Goal: Transaction & Acquisition: Purchase product/service

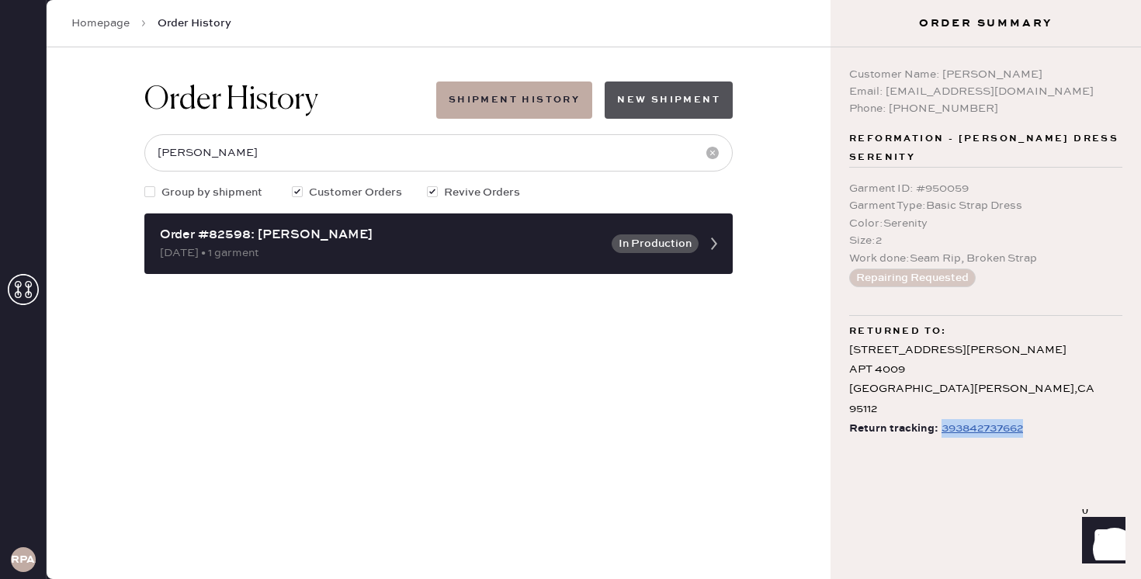
click at [664, 104] on button "New Shipment" at bounding box center [669, 100] width 128 height 37
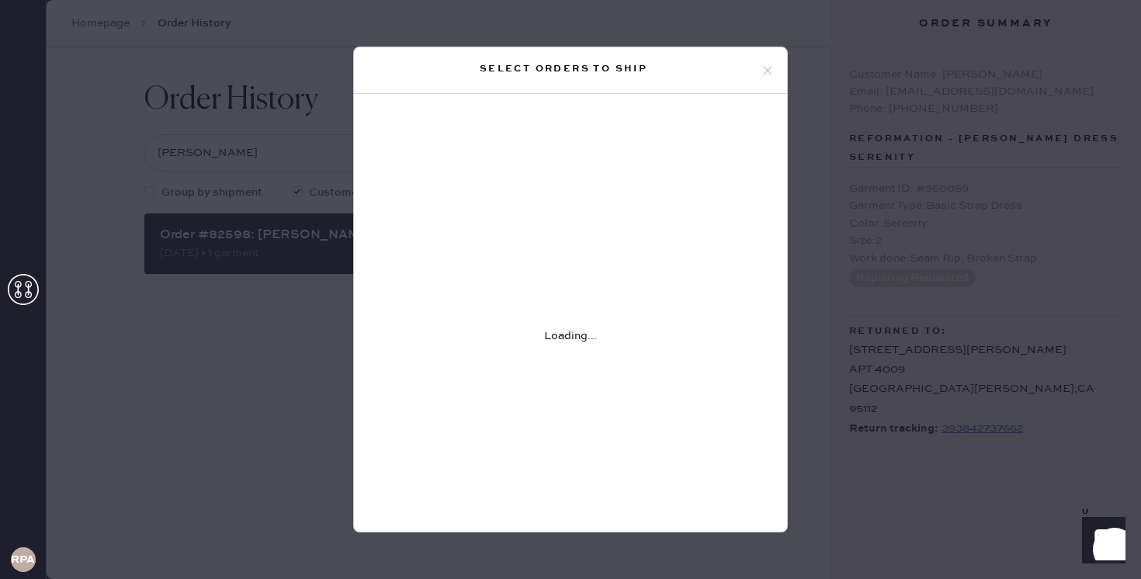
click at [765, 72] on use at bounding box center [768, 70] width 9 height 9
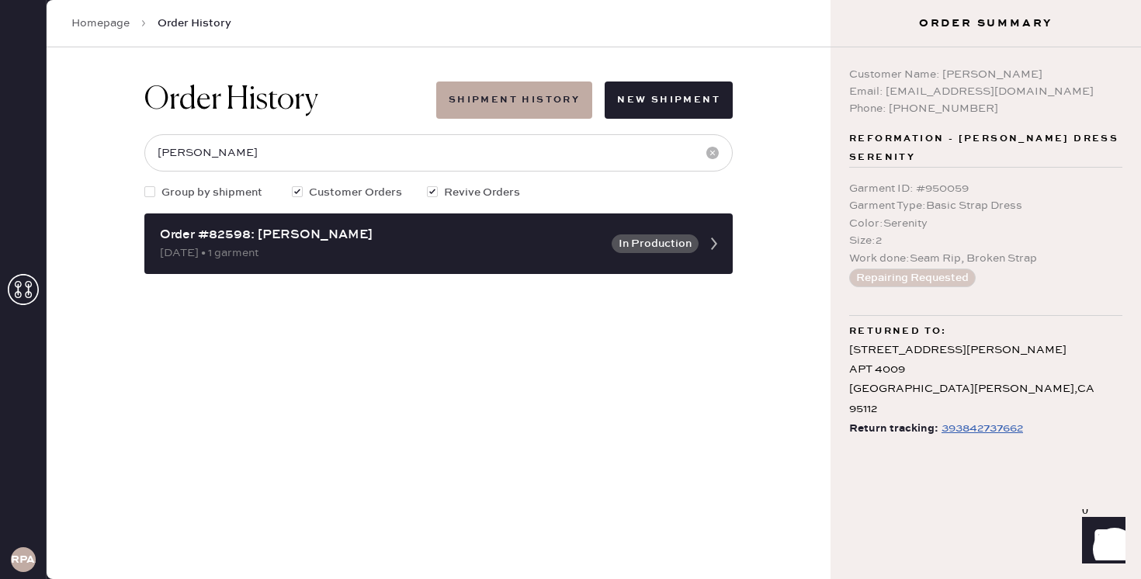
click at [116, 21] on link "Homepage" at bounding box center [100, 24] width 58 height 16
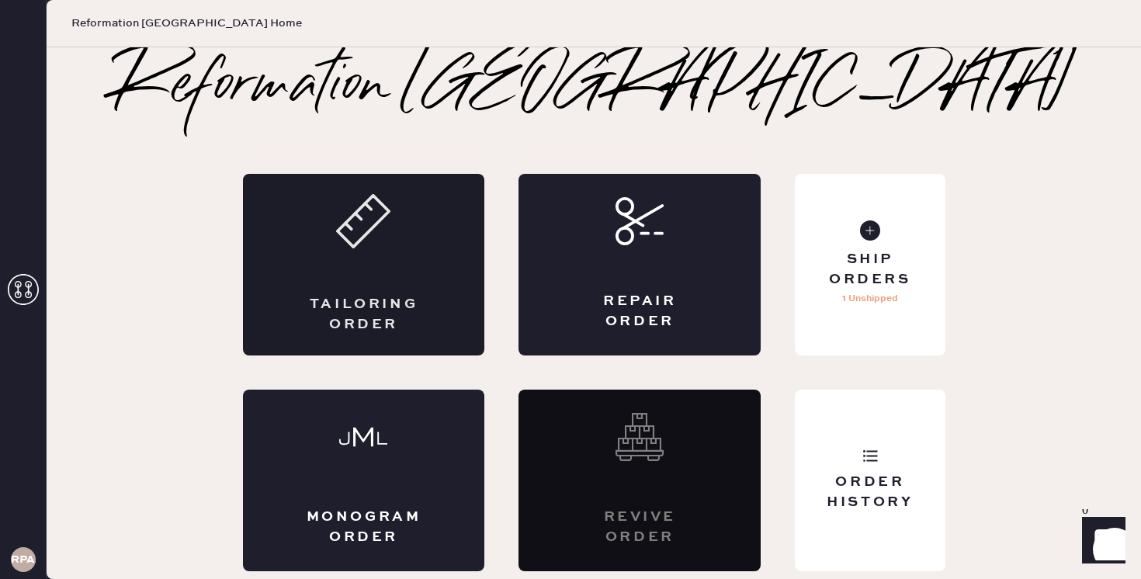
click at [324, 262] on div "Tailoring Order" at bounding box center [364, 265] width 242 height 182
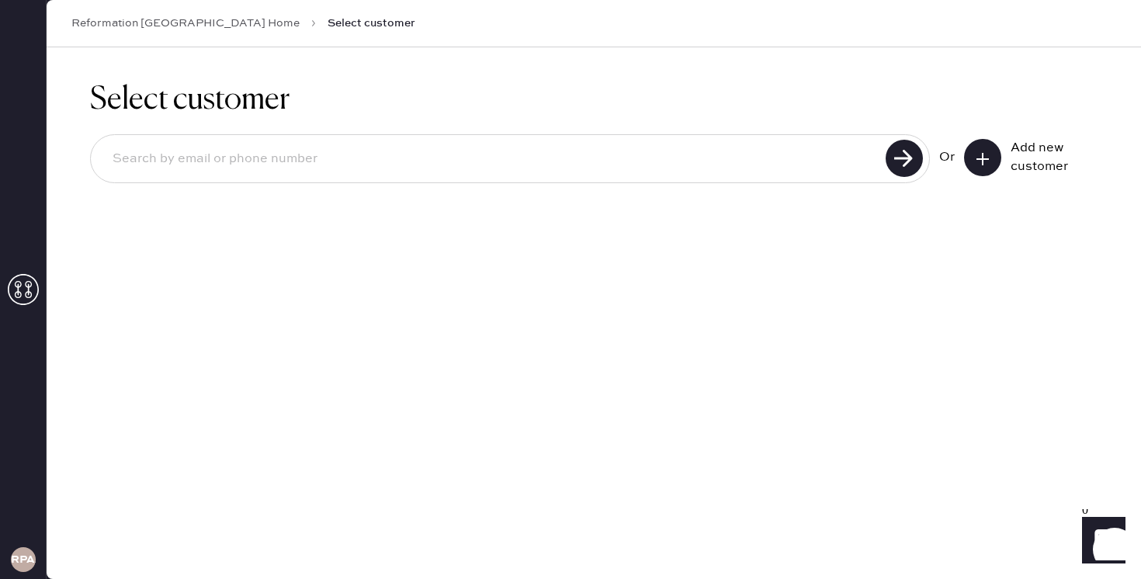
click at [986, 164] on icon at bounding box center [983, 159] width 16 height 16
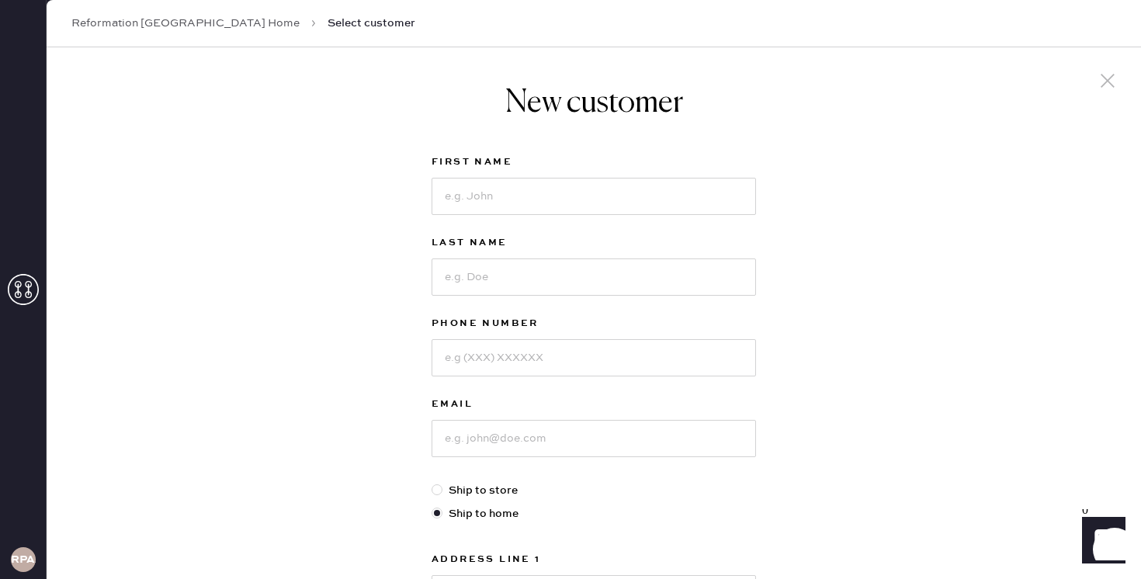
click at [1104, 91] on icon at bounding box center [1107, 80] width 23 height 23
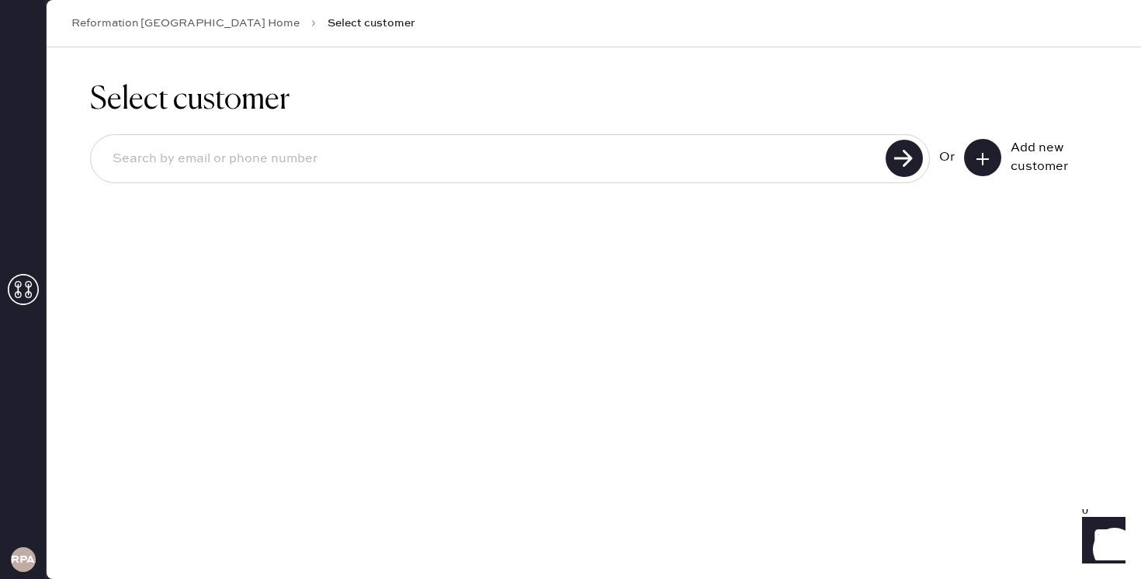
click at [372, 157] on input at bounding box center [490, 159] width 781 height 36
paste input "[PERSON_NAME][EMAIL_ADDRESS][DOMAIN_NAME]"
type input "[PERSON_NAME][EMAIL_ADDRESS][DOMAIN_NAME]"
click at [912, 160] on use at bounding box center [904, 158] width 37 height 37
click at [900, 164] on use at bounding box center [904, 158] width 37 height 37
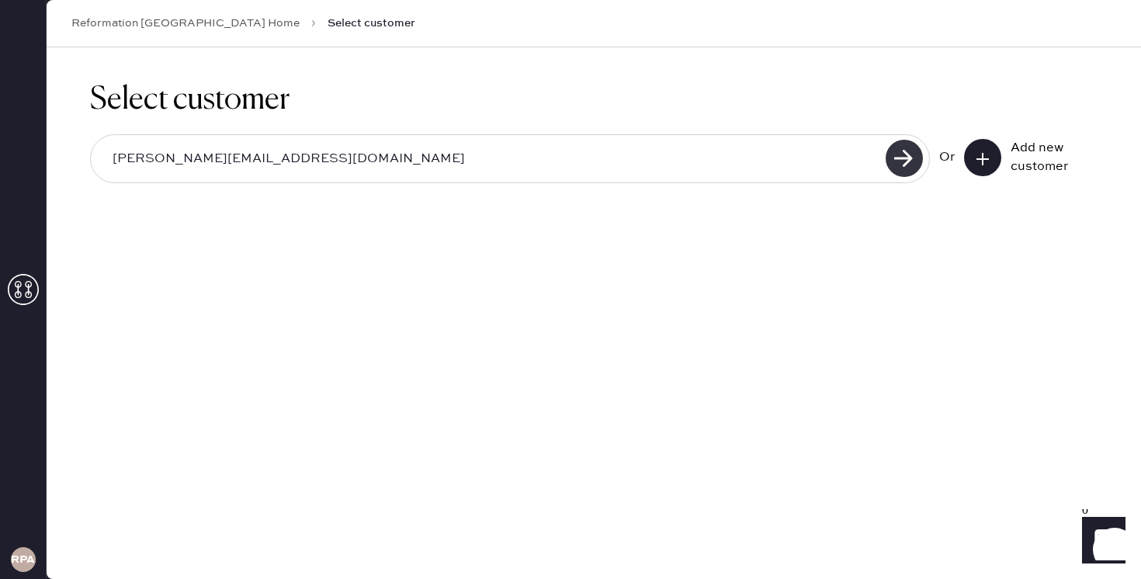
click at [900, 164] on use at bounding box center [904, 158] width 37 height 37
click at [985, 165] on button at bounding box center [982, 157] width 37 height 37
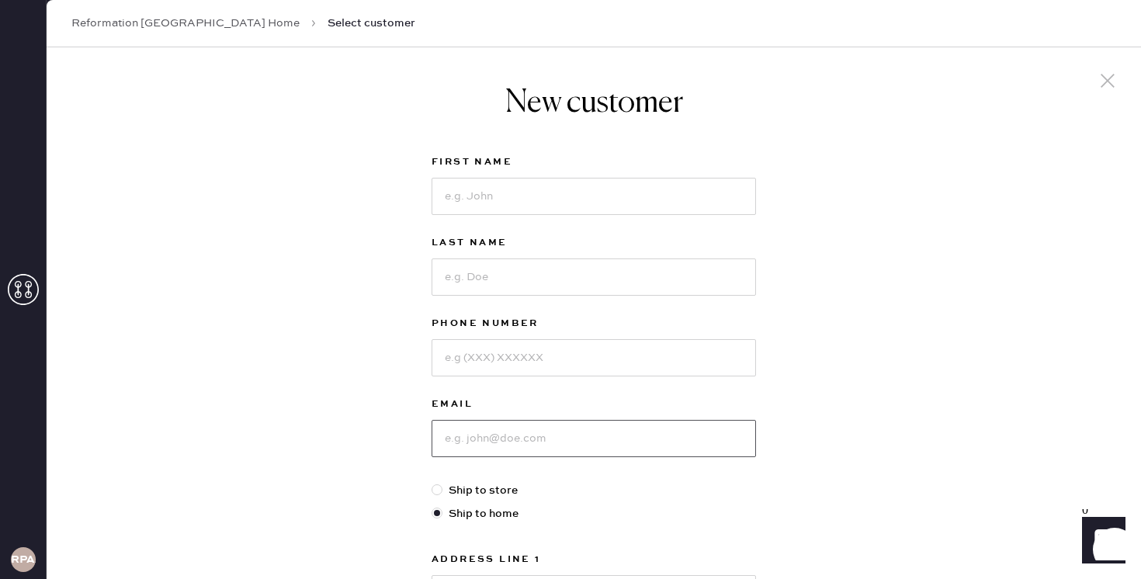
click at [487, 429] on input at bounding box center [594, 438] width 324 height 37
paste input "[PERSON_NAME][EMAIL_ADDRESS][DOMAIN_NAME]"
type input "[PERSON_NAME][EMAIL_ADDRESS][DOMAIN_NAME]"
click at [390, 408] on div "New customer First Name Last Name Phone Number Email [PERSON_NAME][EMAIL_ADDRES…" at bounding box center [594, 528] width 1095 height 963
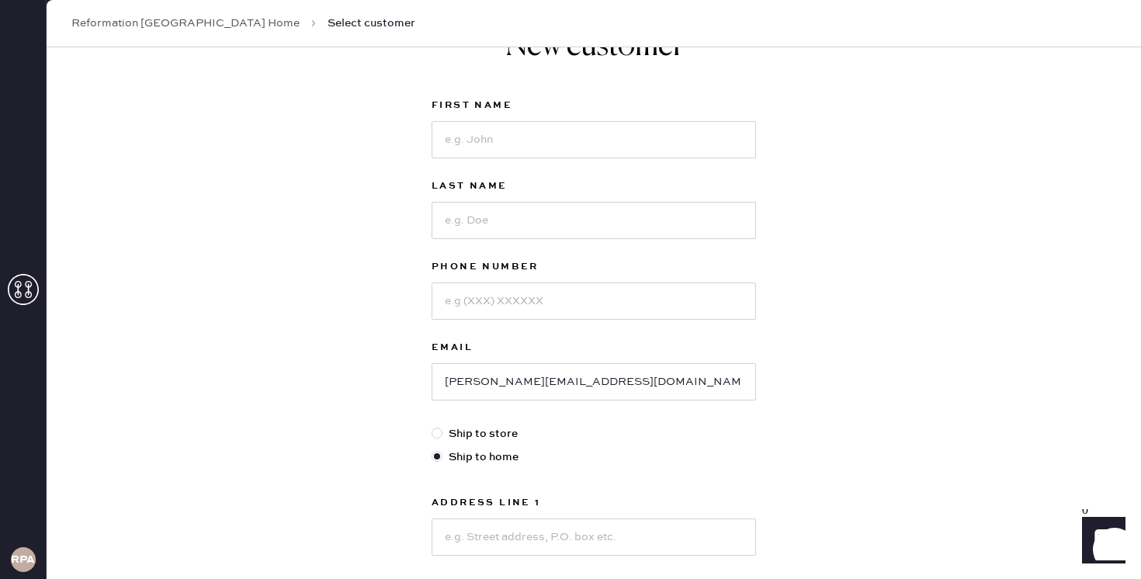
scroll to position [26, 0]
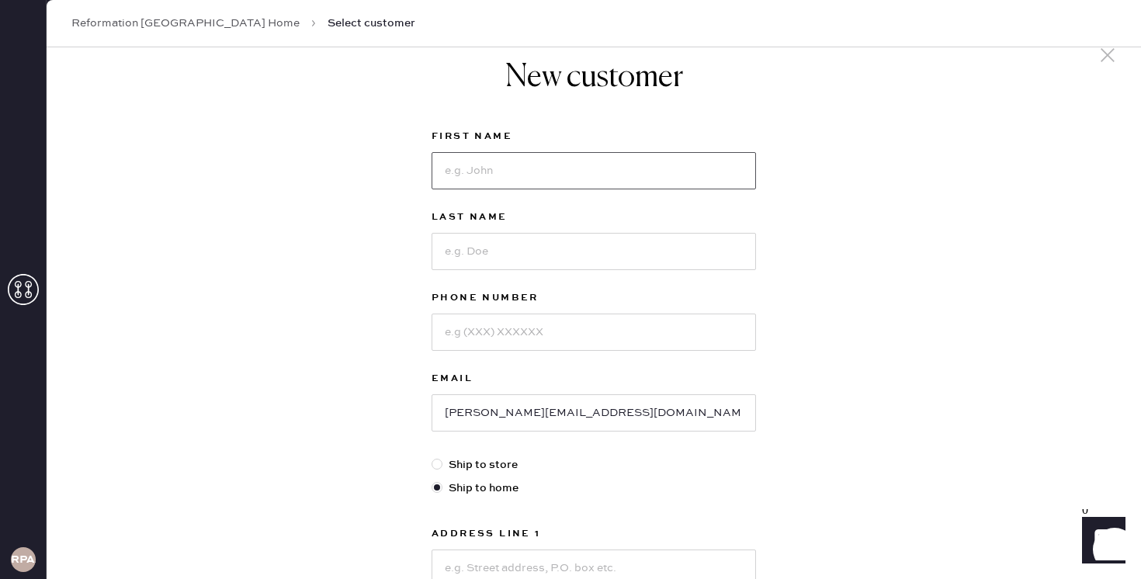
click at [500, 167] on input at bounding box center [594, 170] width 324 height 37
type input "[PERSON_NAME]"
click at [494, 341] on input at bounding box center [594, 332] width 324 height 37
click at [476, 337] on input at bounding box center [594, 332] width 324 height 37
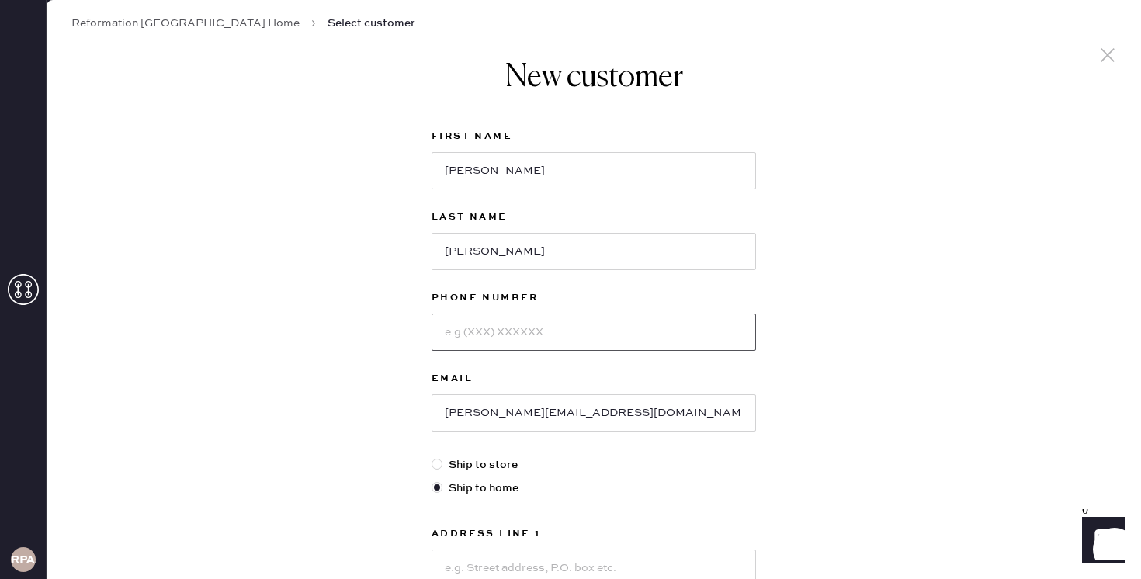
paste input "[PHONE_NUMBER]"
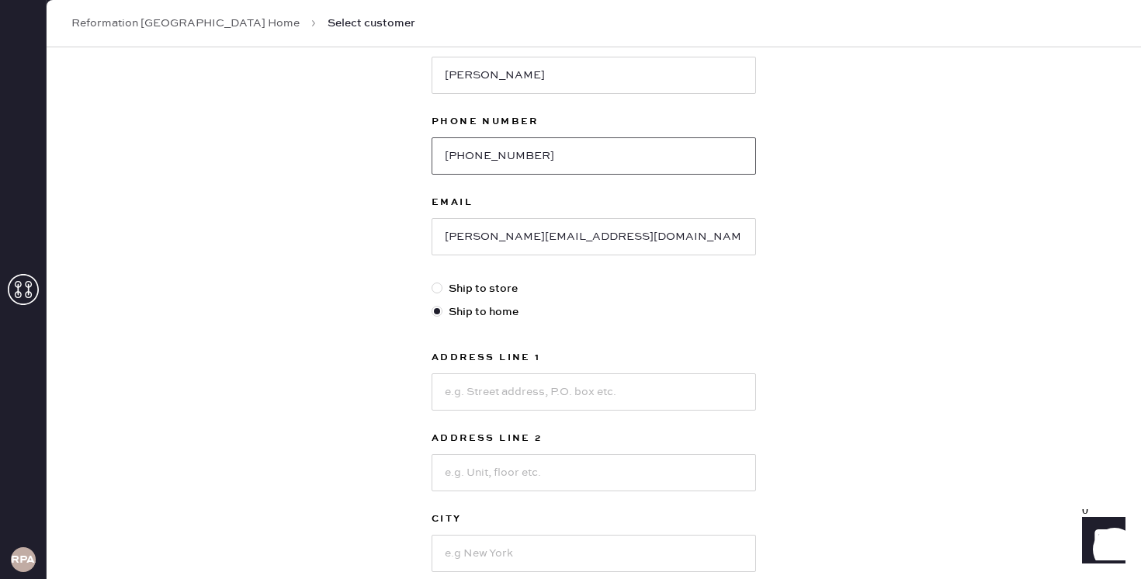
scroll to position [215, 0]
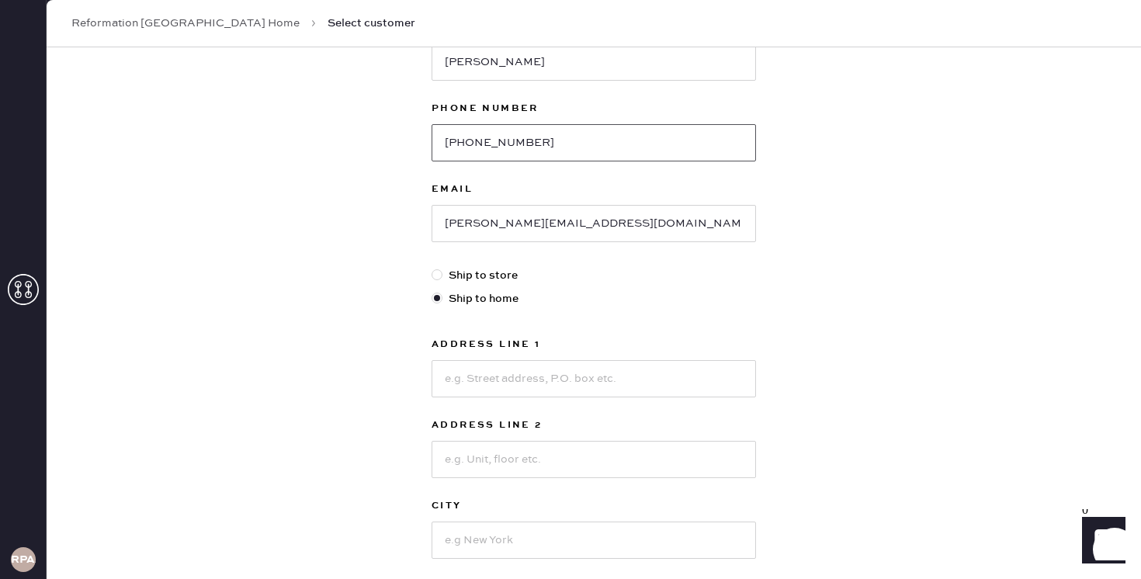
type input "[PHONE_NUMBER]"
click at [486, 377] on input at bounding box center [594, 378] width 324 height 37
click at [515, 387] on input at bounding box center [594, 378] width 324 height 37
paste input "[STREET_ADDRESS]"
type input "[STREET_ADDRESS]"
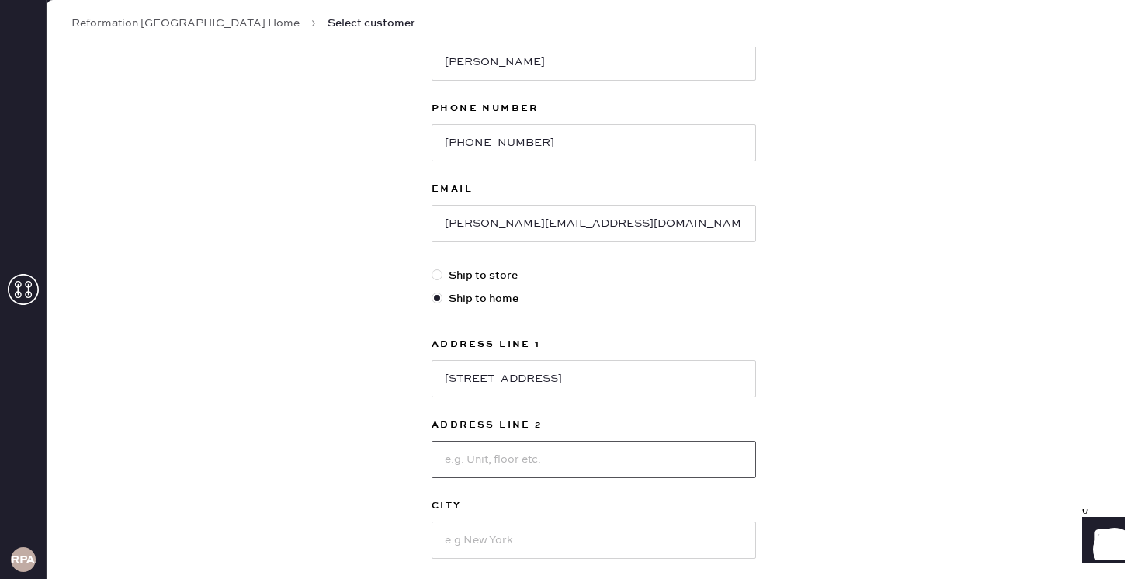
click at [522, 463] on input at bounding box center [594, 459] width 324 height 37
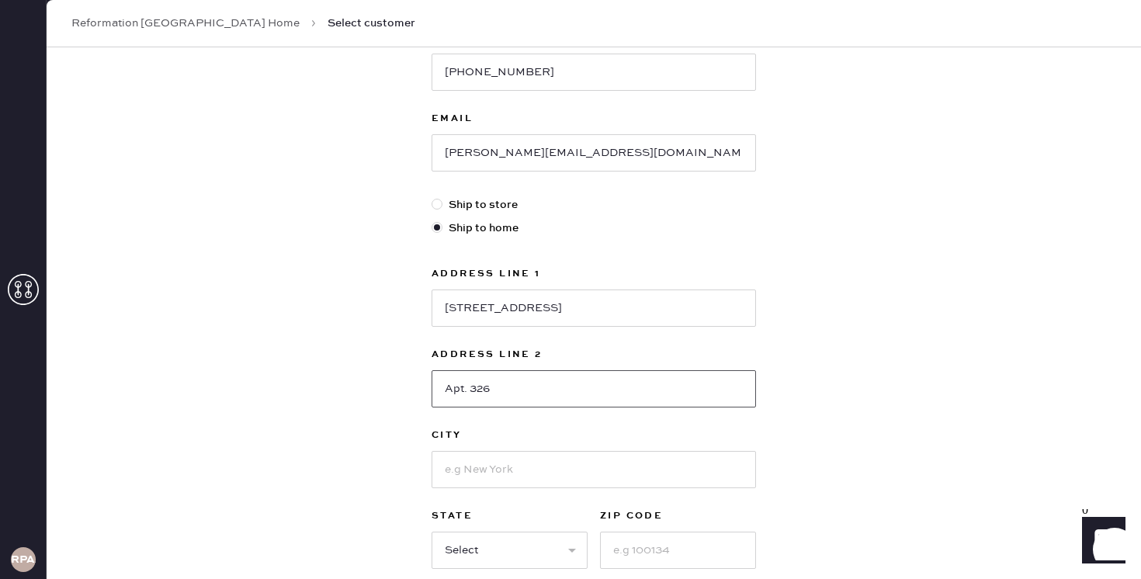
scroll to position [333, 0]
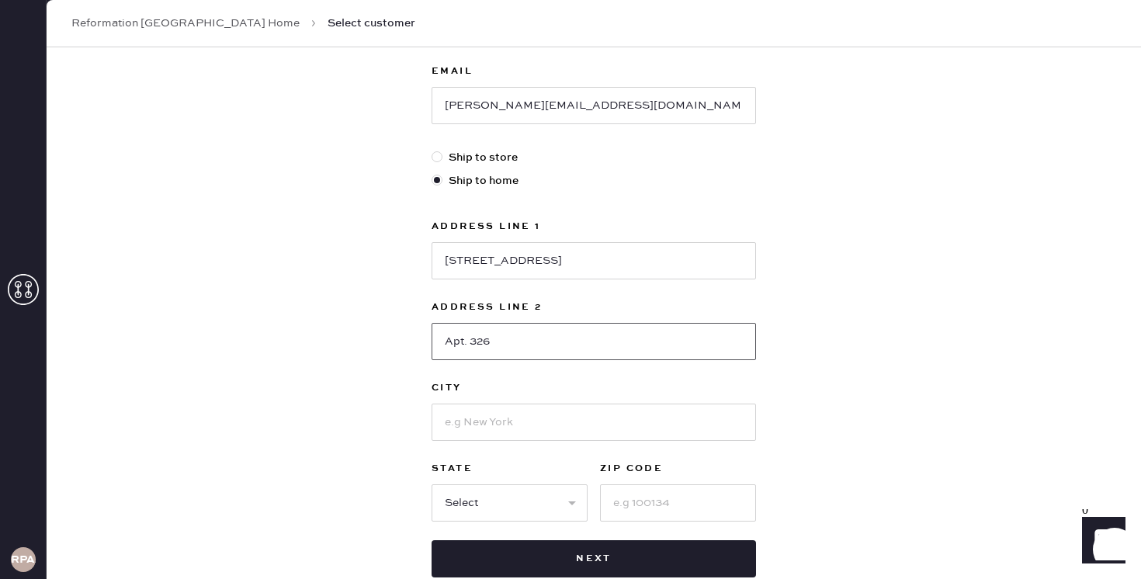
type input "Apt. 326"
click at [498, 435] on input at bounding box center [594, 422] width 324 height 37
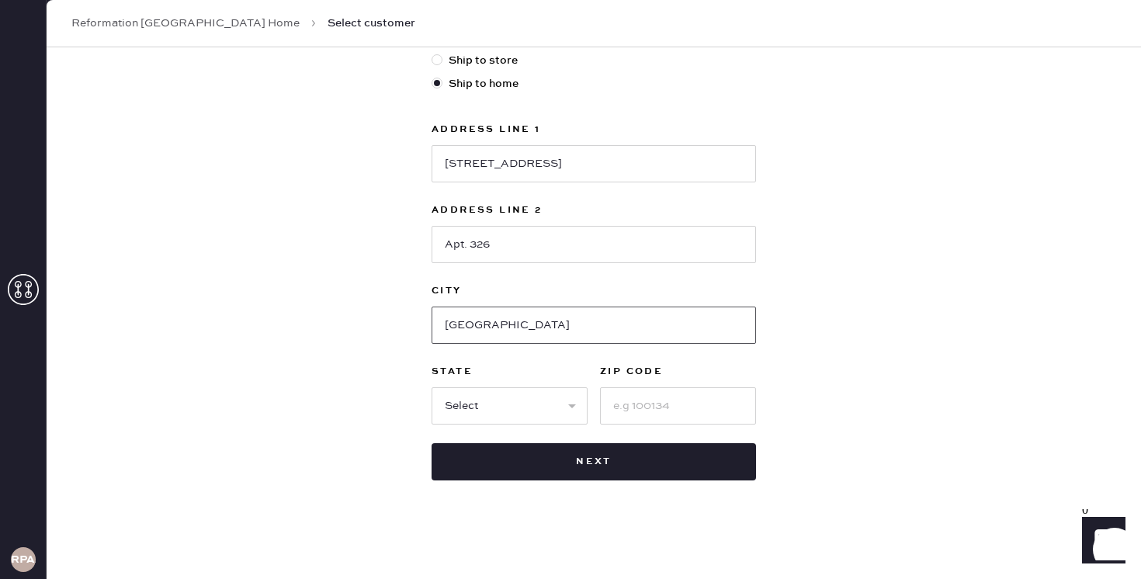
scroll to position [431, 0]
type input "[GEOGRAPHIC_DATA]"
click at [491, 404] on select "Select AK AL AR AZ CA CO CT [GEOGRAPHIC_DATA] DE FL [GEOGRAPHIC_DATA] HI [GEOGR…" at bounding box center [510, 405] width 156 height 37
select select "CA"
click at [648, 402] on input at bounding box center [678, 405] width 156 height 37
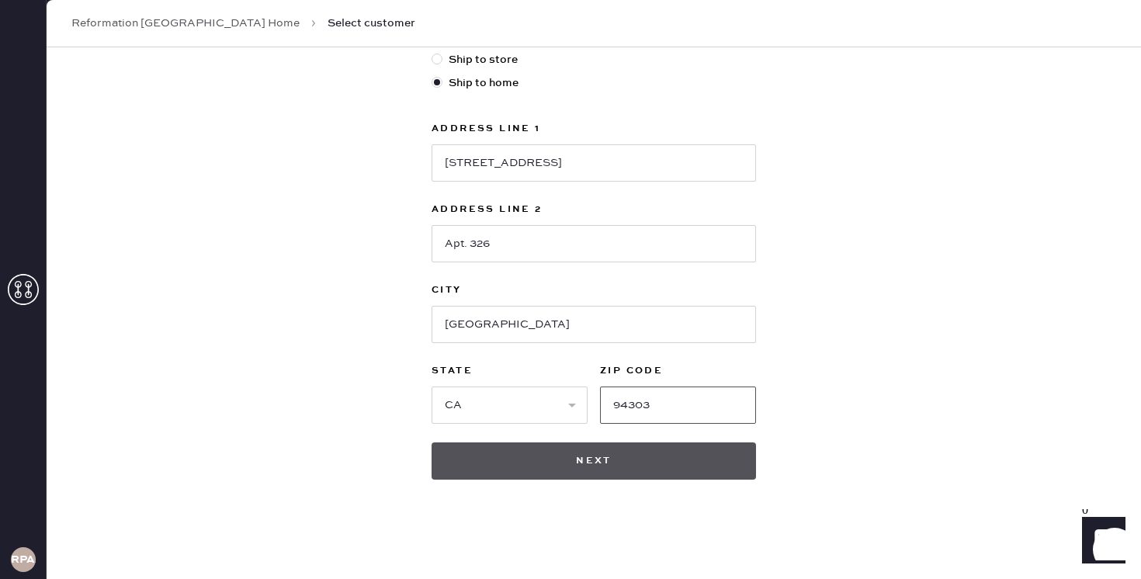
type input "94303"
click at [661, 449] on button "Next" at bounding box center [594, 460] width 324 height 37
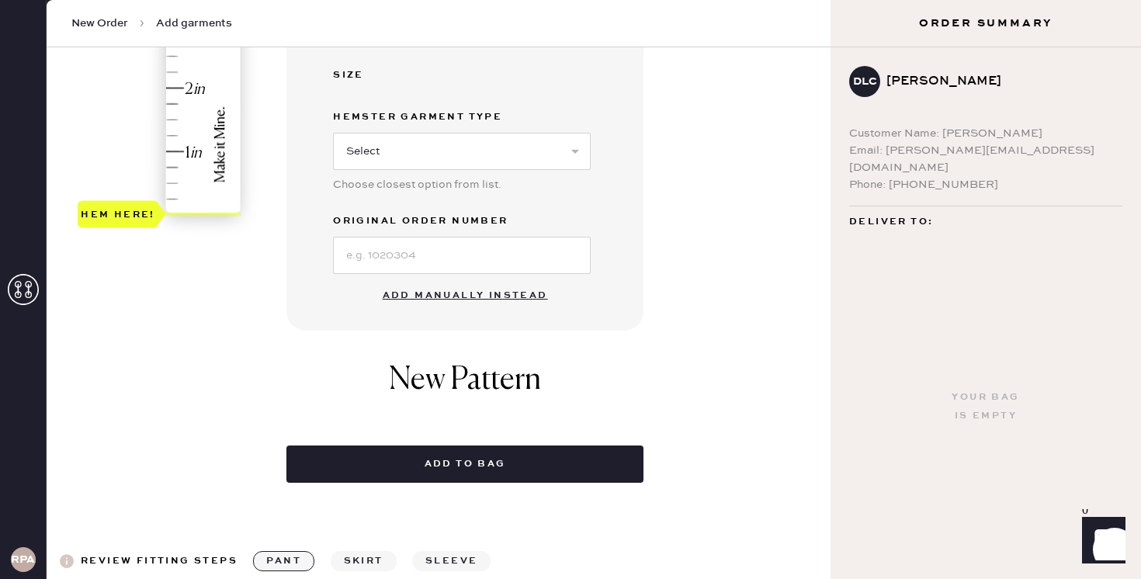
scroll to position [507, 0]
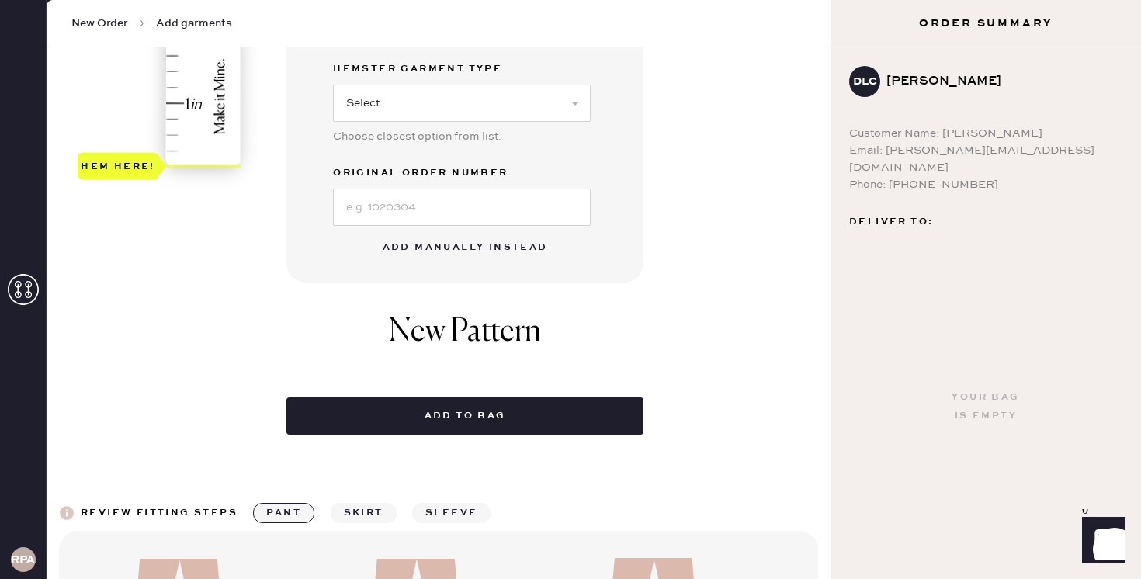
click at [415, 252] on button "Add manually instead" at bounding box center [465, 247] width 184 height 31
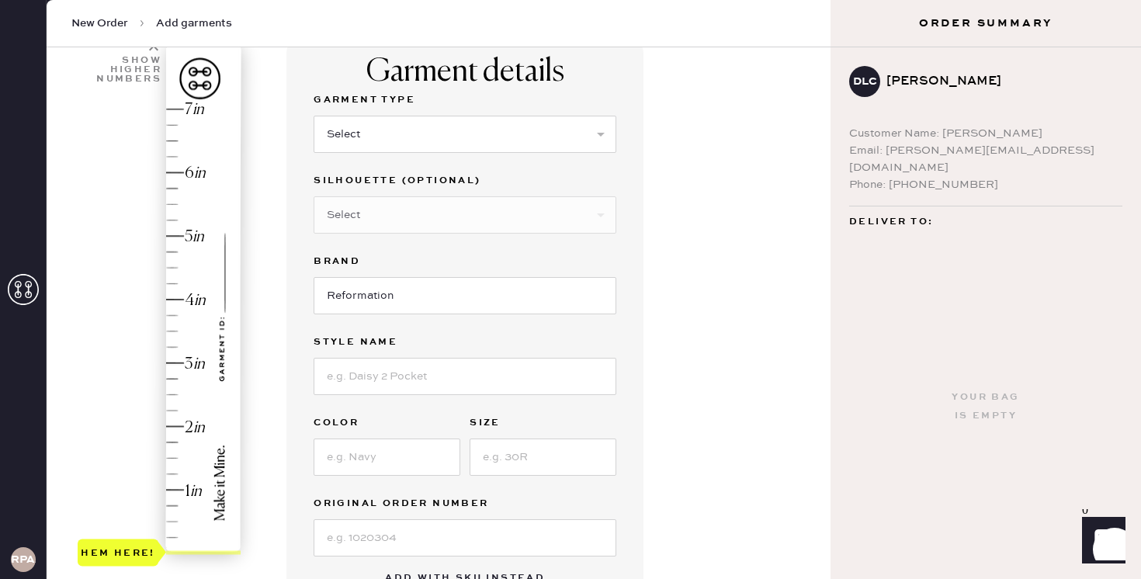
scroll to position [0, 0]
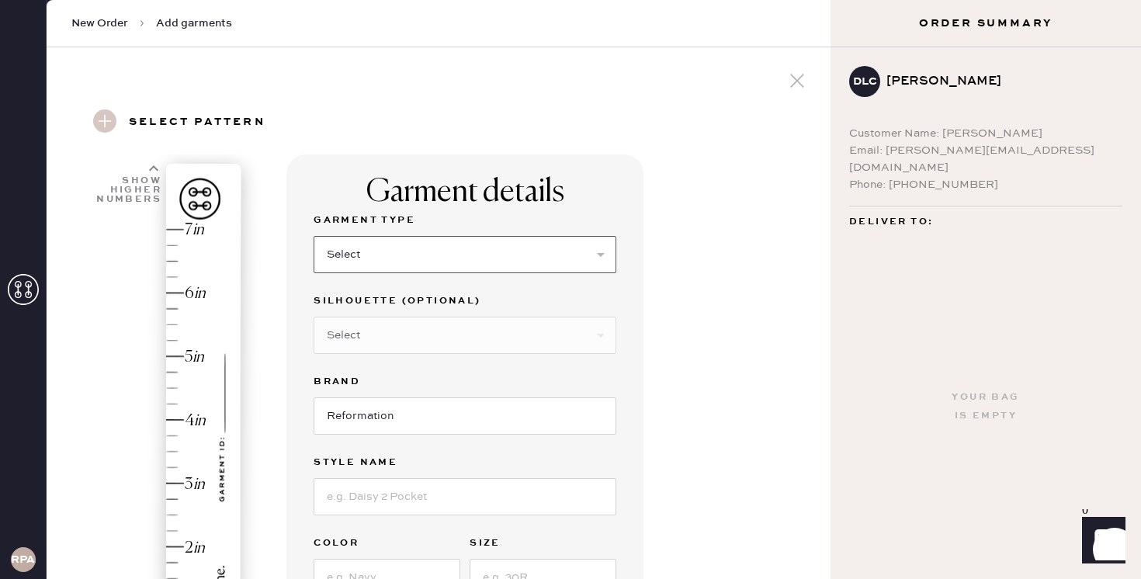
click at [410, 262] on select "Select Basic Skirt Jeans Leggings Pants Shorts Basic Sleeved Dress Basic Sleeve…" at bounding box center [465, 254] width 303 height 37
select select "2"
click at [423, 340] on select "Select Shorts Cropped Flare Boot Cut Straight Skinny Other" at bounding box center [465, 335] width 303 height 37
select select "5"
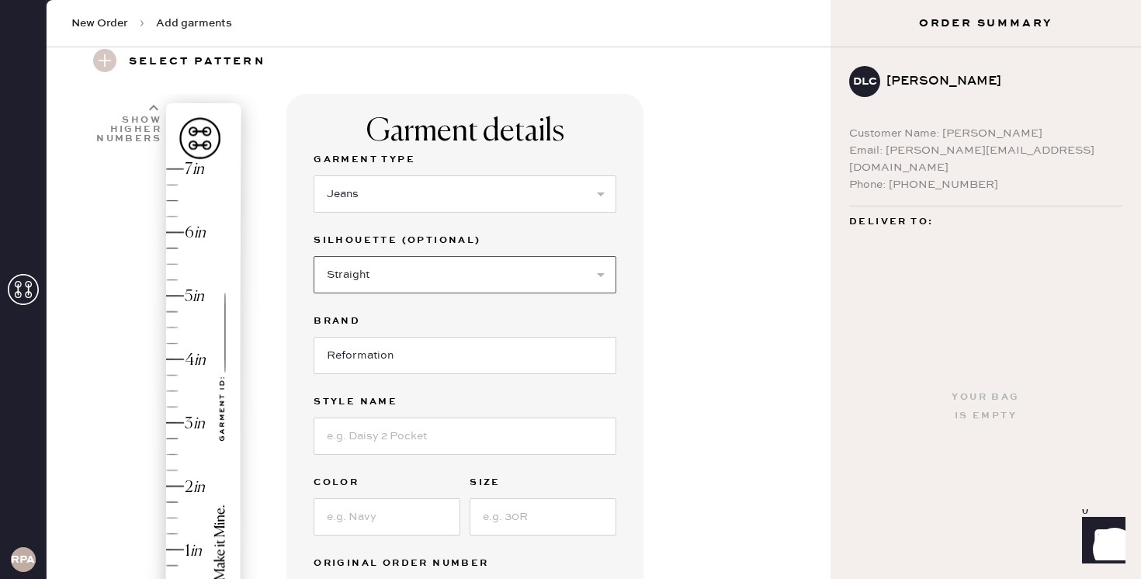
scroll to position [95, 0]
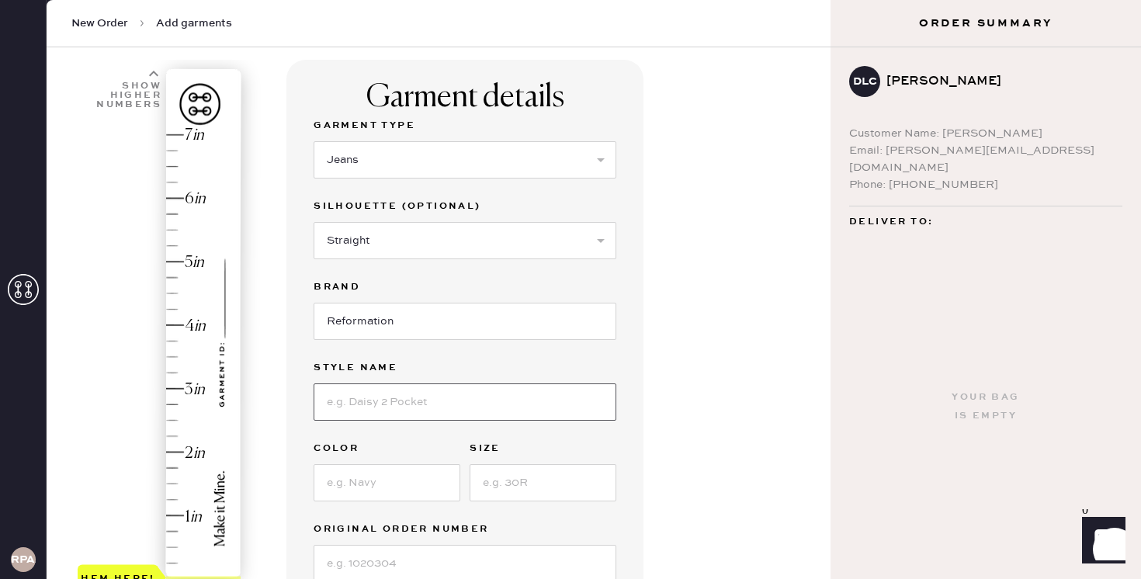
click at [417, 395] on input at bounding box center [465, 401] width 303 height 37
type input "[PERSON_NAME] Rise Slouchy Wide Legs Jeans"
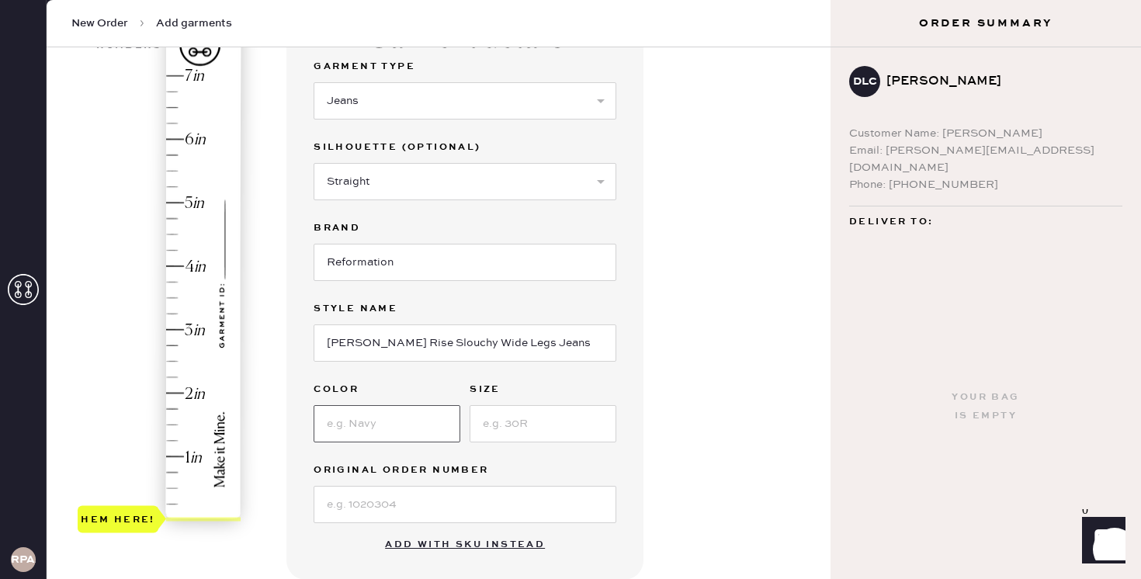
click at [404, 422] on input at bounding box center [387, 423] width 147 height 37
type input "[PERSON_NAME]"
click at [540, 432] on input at bounding box center [543, 423] width 147 height 37
type input "27"
click at [397, 507] on input at bounding box center [465, 504] width 303 height 37
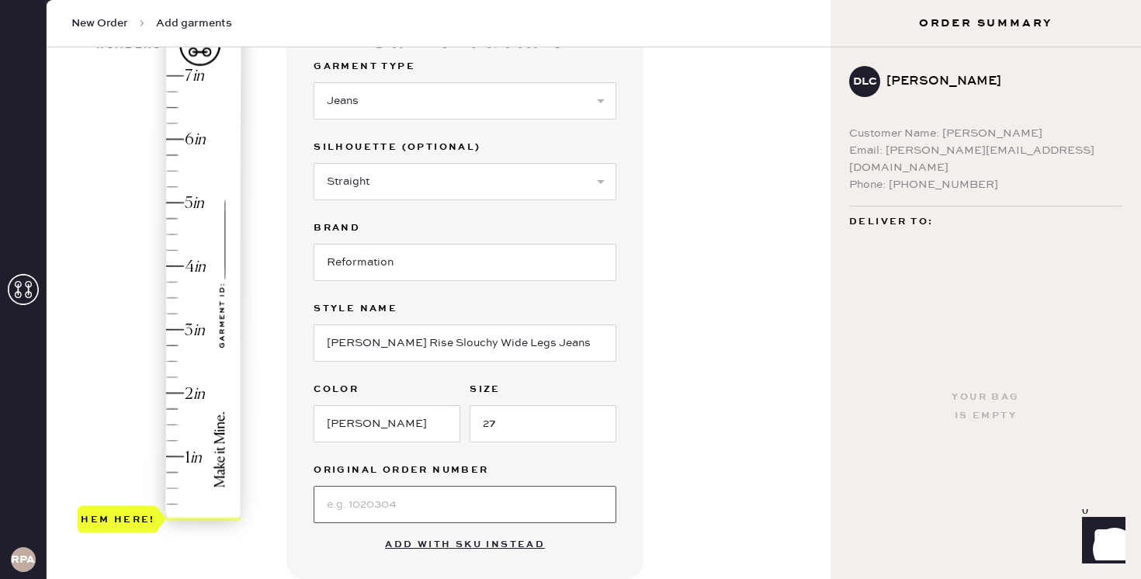
paste input "#S18202843"
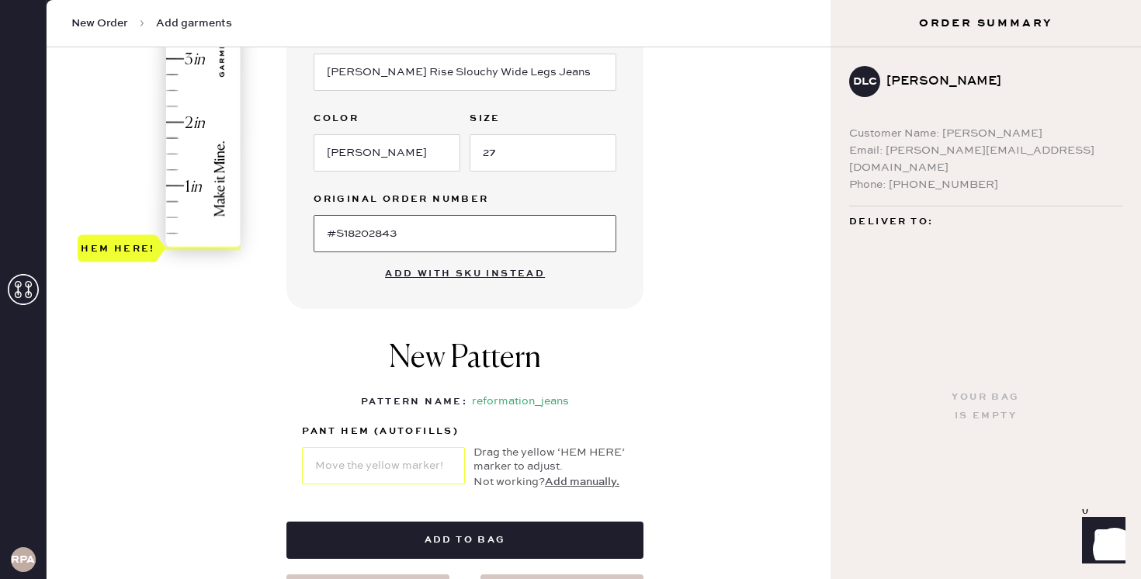
scroll to position [400, 0]
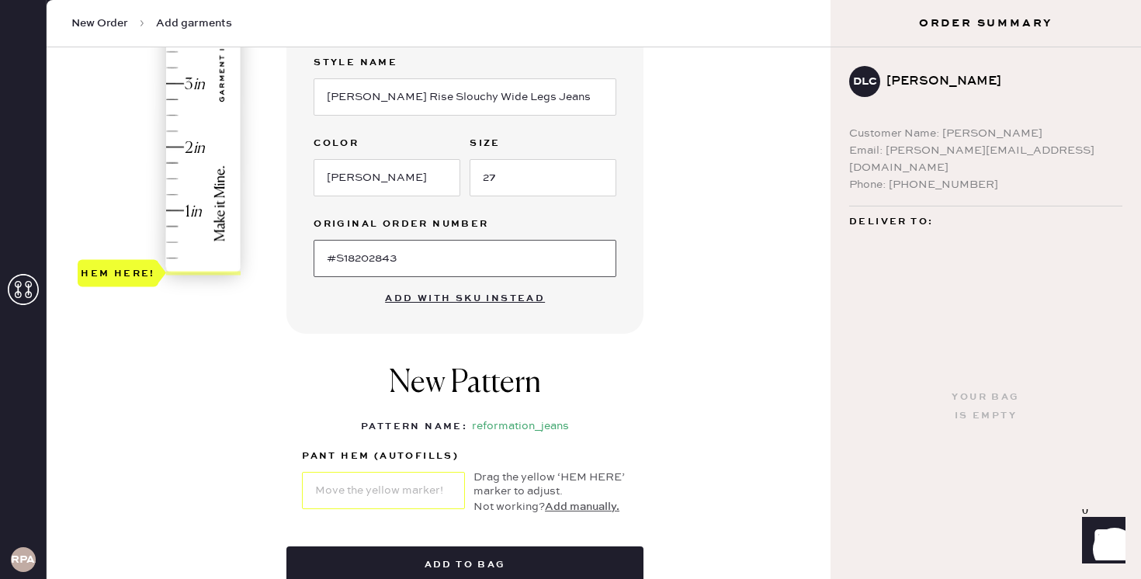
type input "#S18202843"
type input "2.25"
click at [178, 130] on div "Hem here!" at bounding box center [160, 52] width 165 height 458
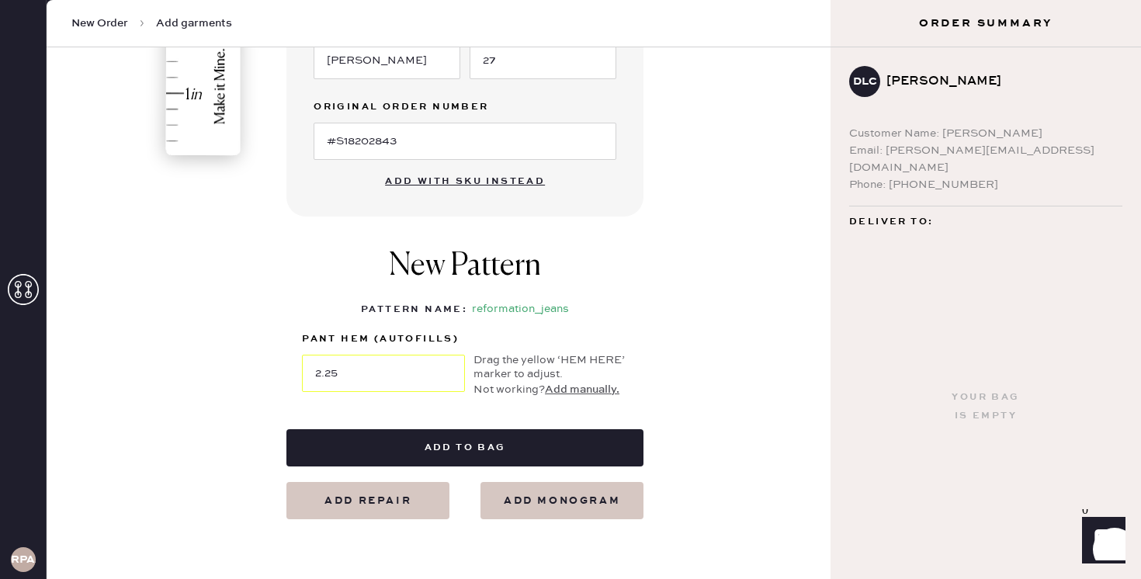
scroll to position [555, 0]
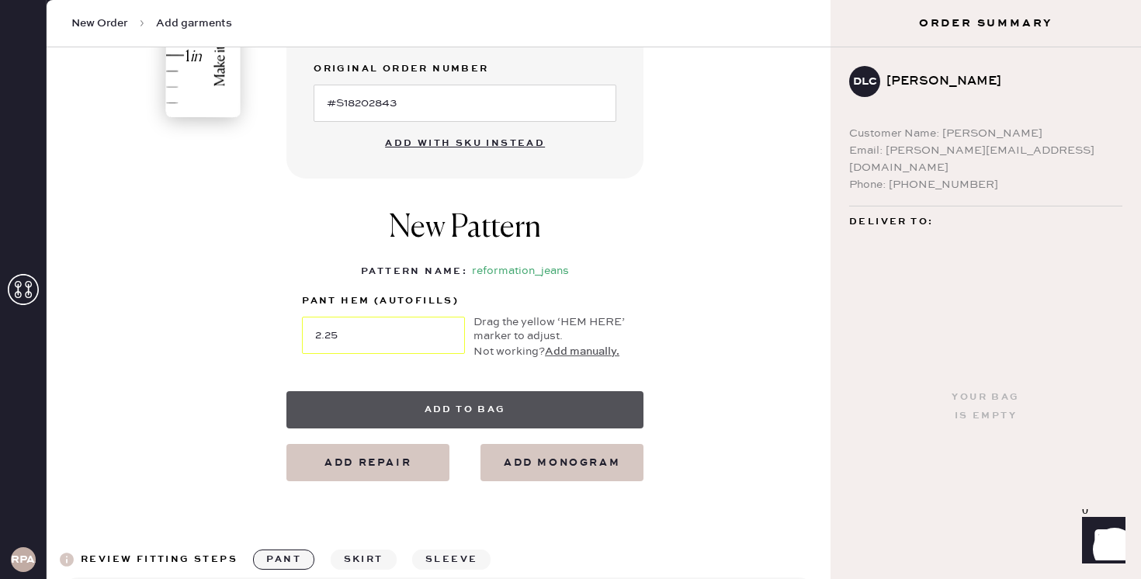
click at [356, 399] on button "Add to bag" at bounding box center [464, 409] width 357 height 37
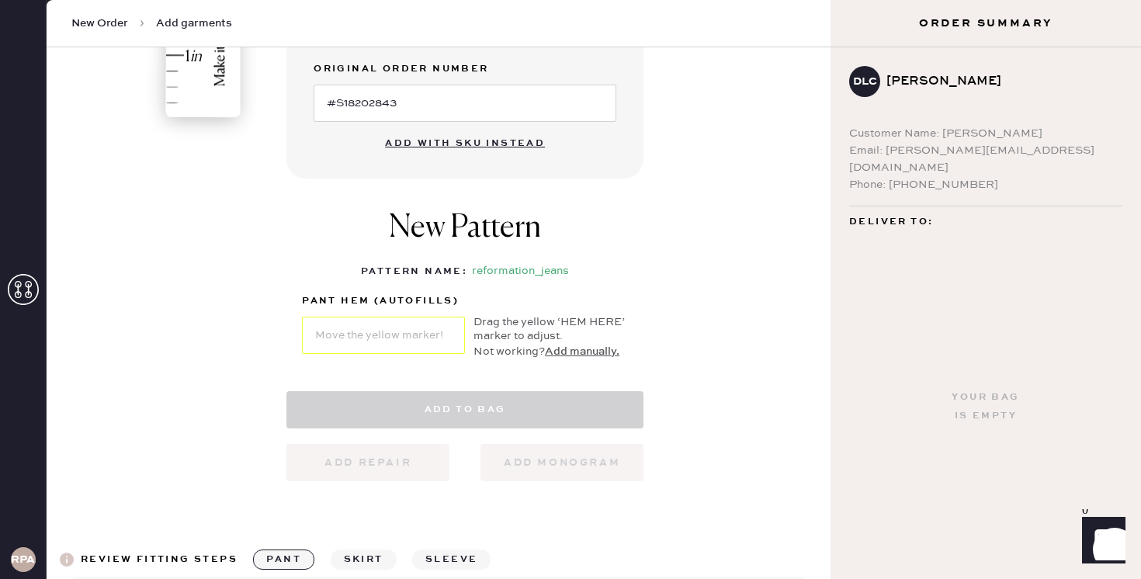
select select "2"
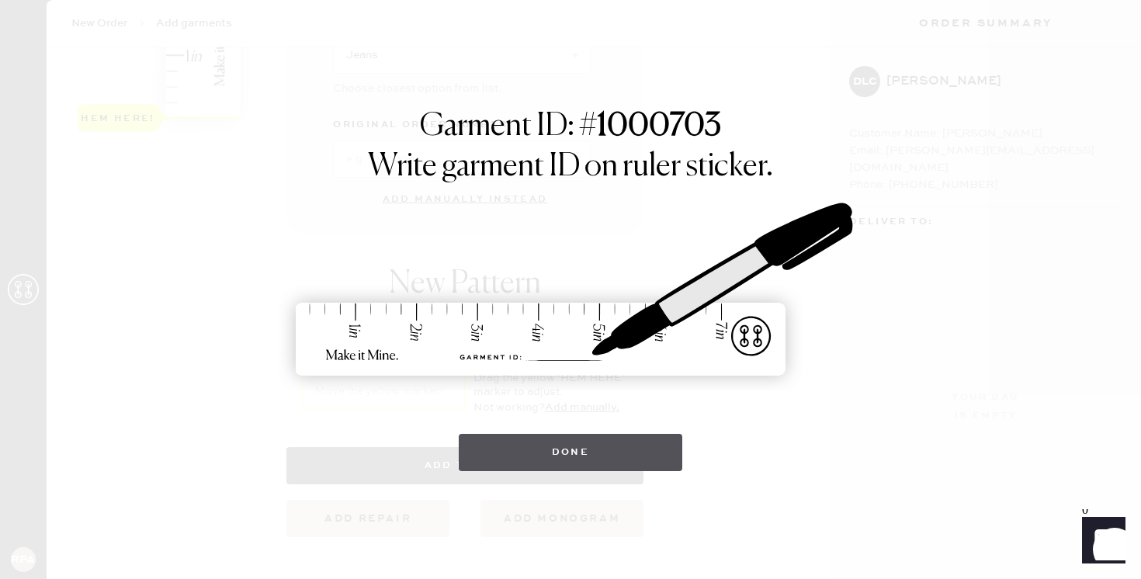
click at [487, 448] on button "Done" at bounding box center [571, 452] width 224 height 37
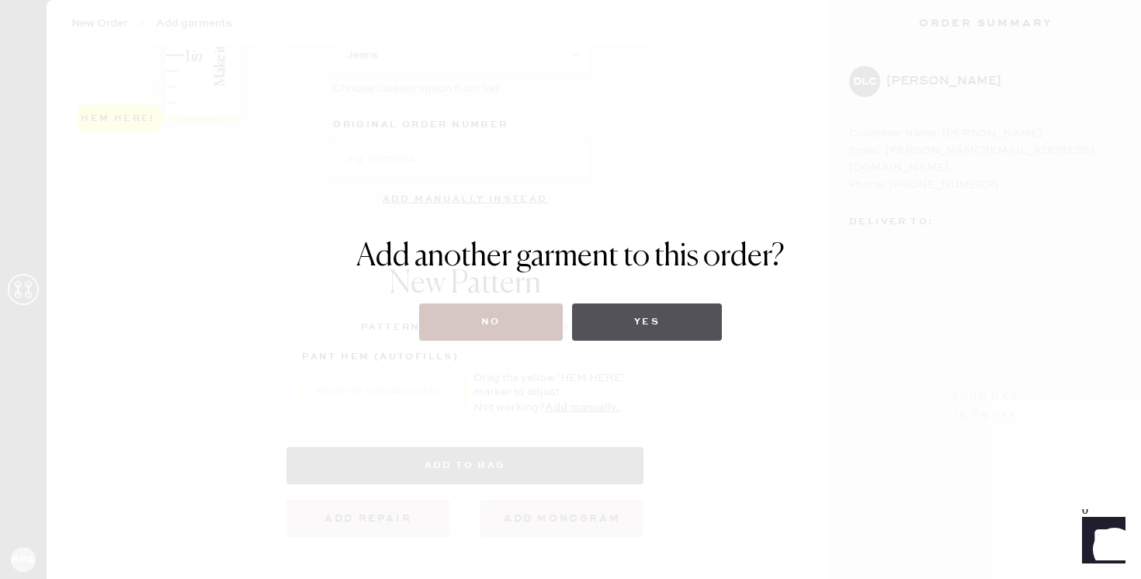
click at [635, 316] on button "Yes" at bounding box center [647, 322] width 150 height 37
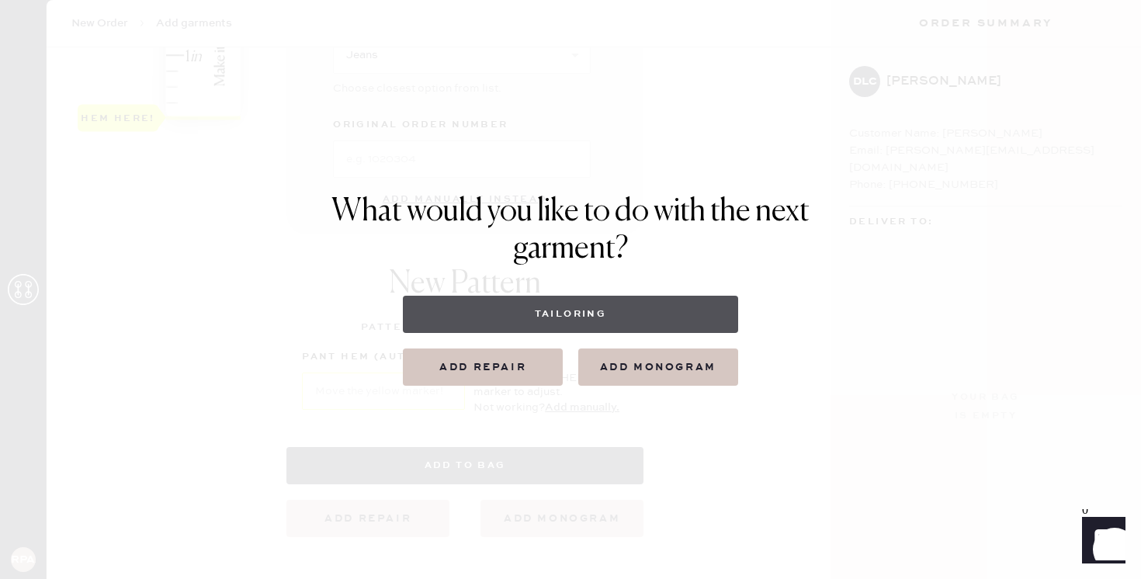
click at [564, 321] on button "Tailoring" at bounding box center [570, 314] width 335 height 37
select select
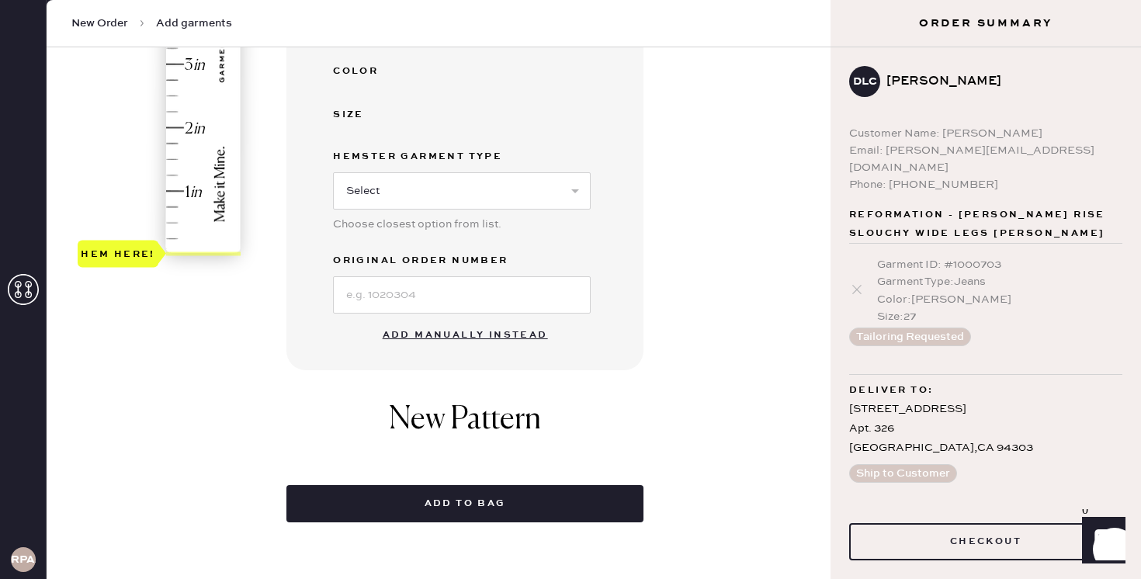
scroll to position [420, 0]
click at [450, 335] on button "Add manually instead" at bounding box center [465, 334] width 184 height 31
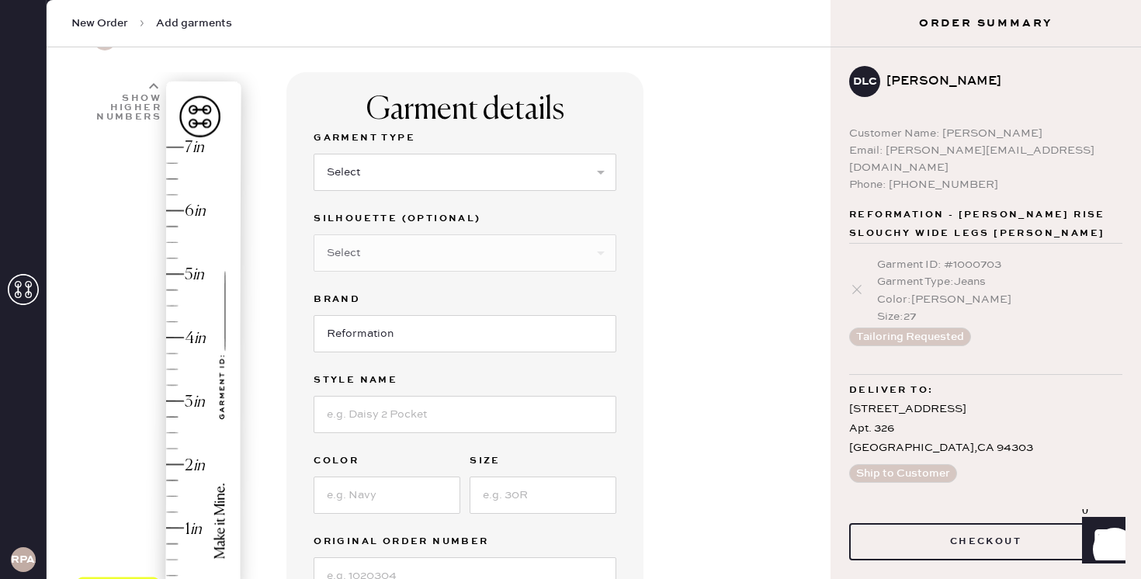
scroll to position [0, 0]
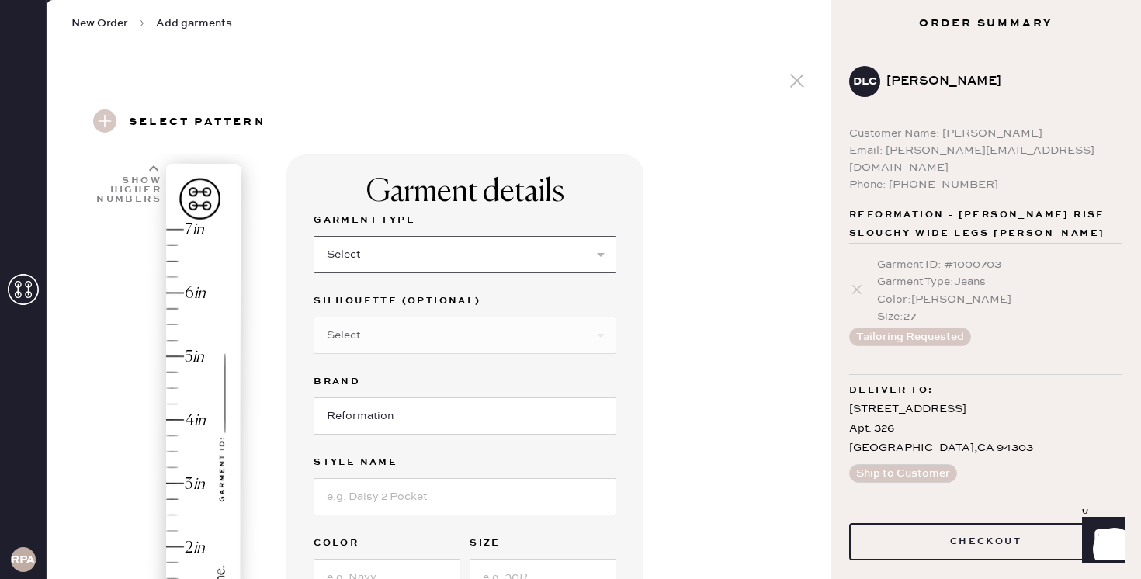
click at [442, 258] on select "Select Basic Skirt Jeans Leggings Pants Shorts Basic Sleeved Dress Basic Sleeve…" at bounding box center [465, 254] width 303 height 37
click at [439, 263] on select "Select Basic Skirt Jeans Leggings Pants Shorts Basic Sleeved Dress Basic Sleeve…" at bounding box center [465, 254] width 303 height 37
select select "2"
click at [418, 331] on select "Select Shorts Cropped Flare Boot Cut Straight Skinny Other" at bounding box center [465, 335] width 303 height 37
select select "5"
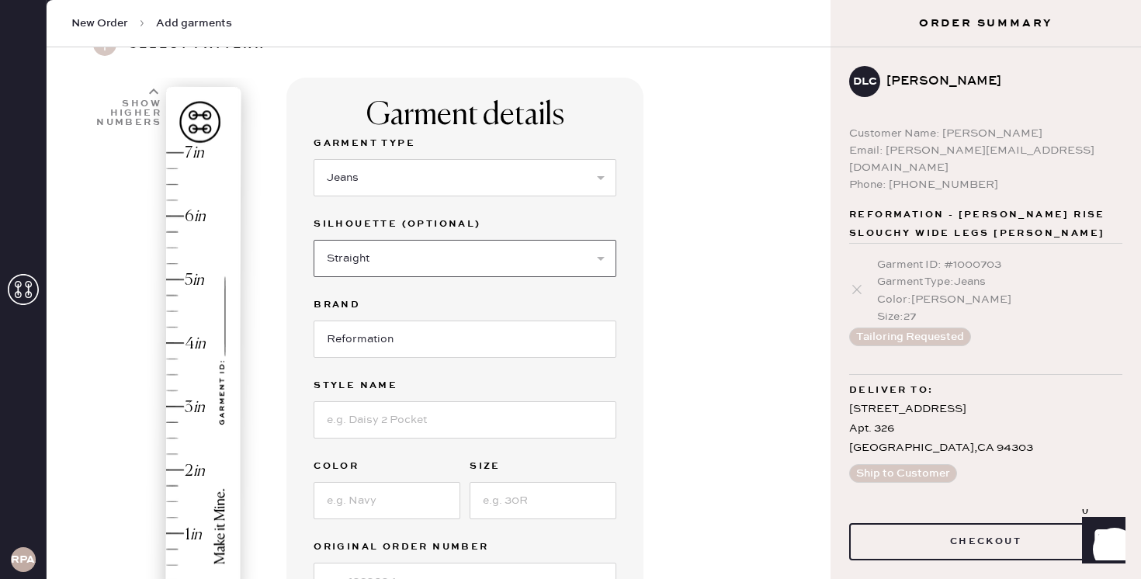
scroll to position [85, 0]
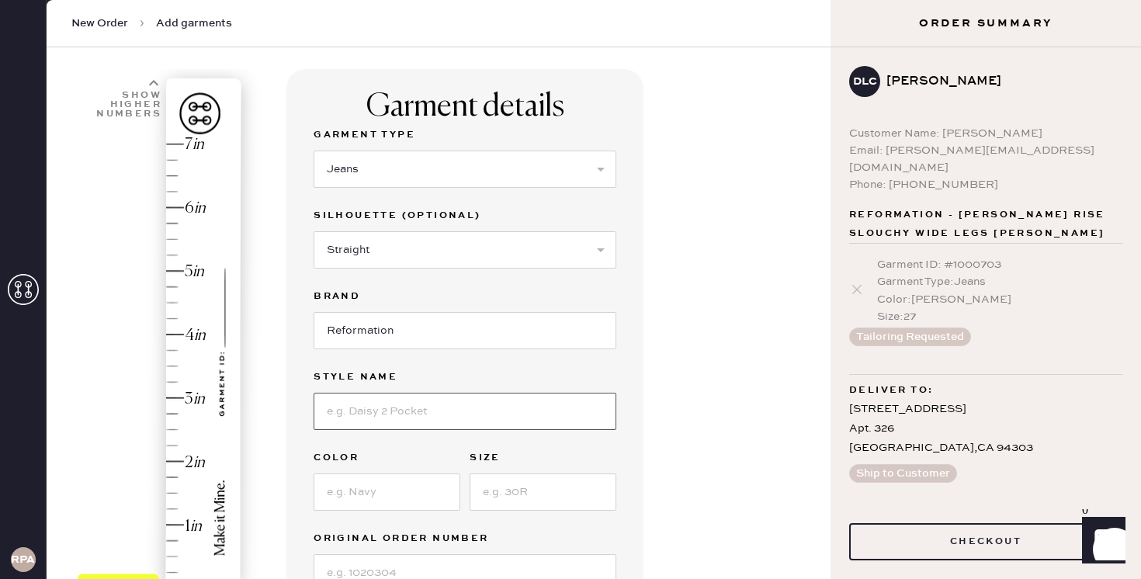
click at [449, 415] on input at bounding box center [465, 411] width 303 height 37
type input "C"
paste input "Charlee Low Rise Straight Leg Jeans"
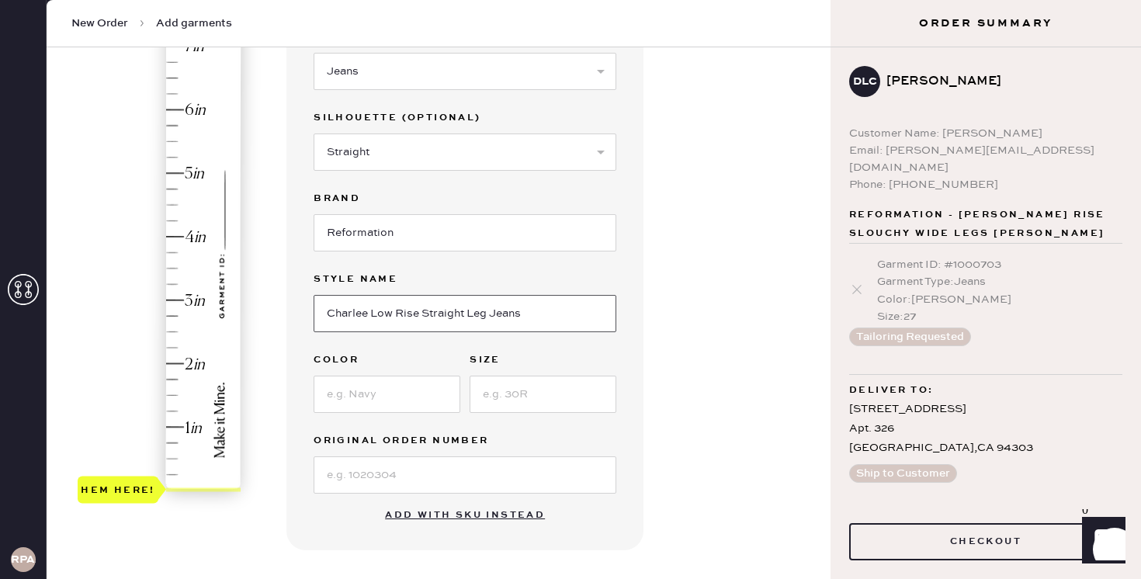
scroll to position [196, 0]
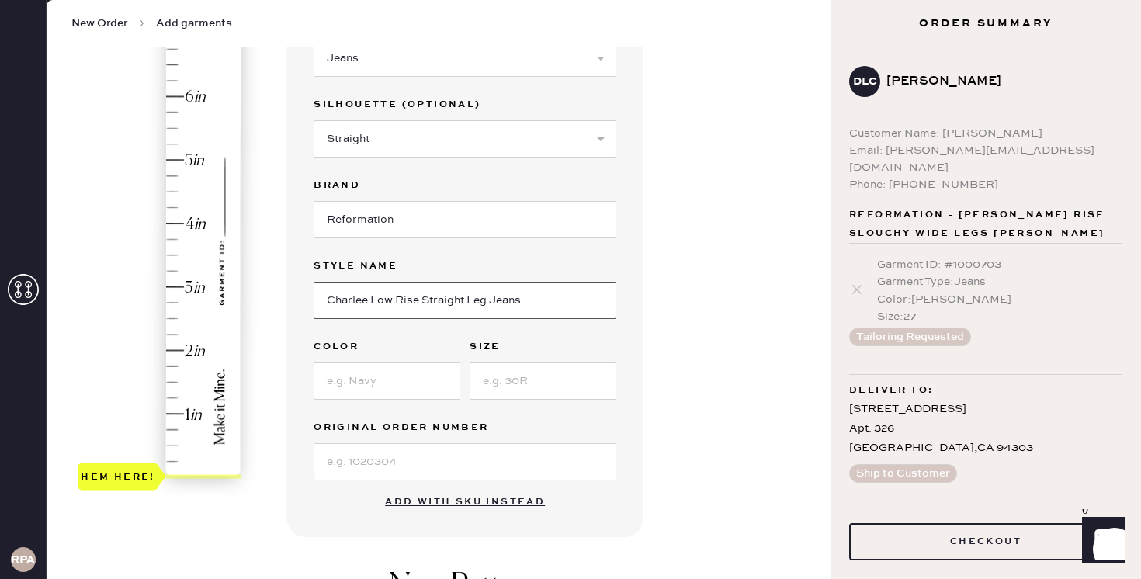
type input "Charlee Low Rise Straight Leg Jeans"
click at [411, 373] on input at bounding box center [387, 381] width 147 height 37
type input "Maggiore"
click at [511, 390] on input at bounding box center [543, 381] width 147 height 37
type input "27"
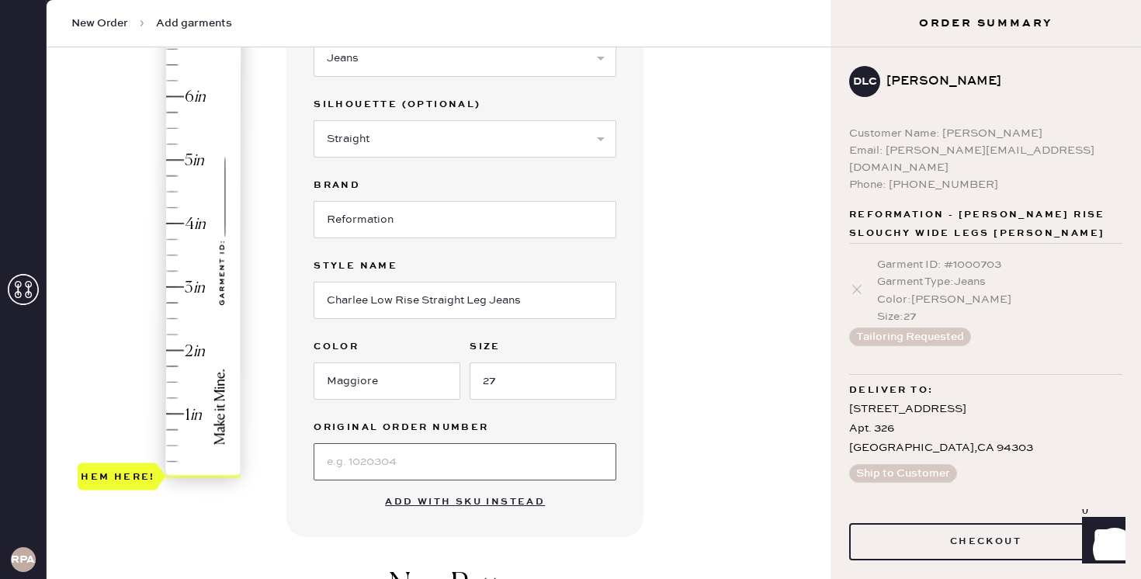
click at [505, 455] on input at bounding box center [465, 461] width 303 height 37
paste input "#S32142188"
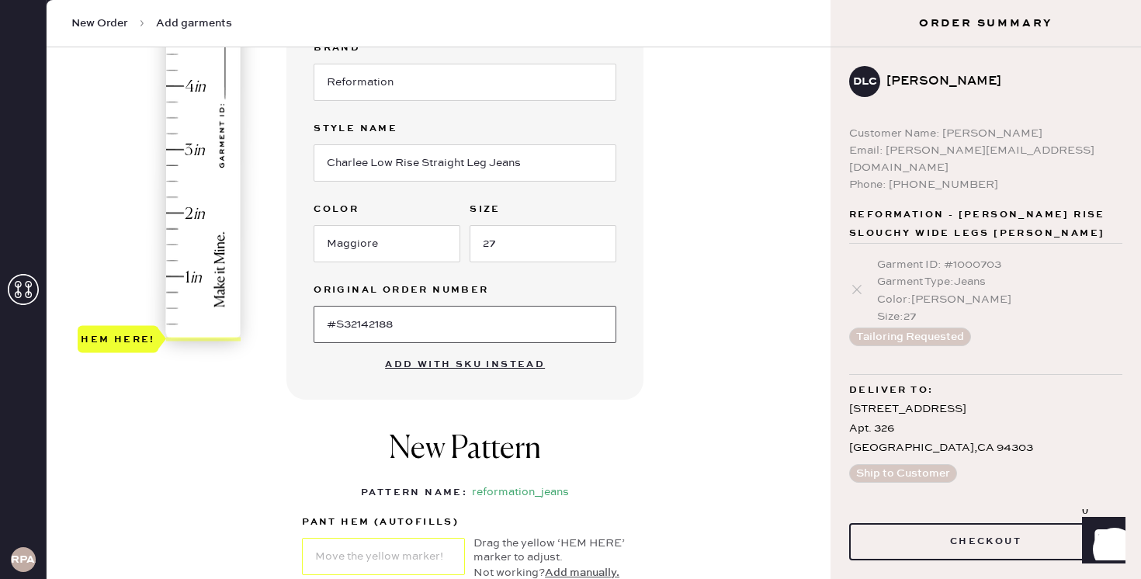
scroll to position [224, 0]
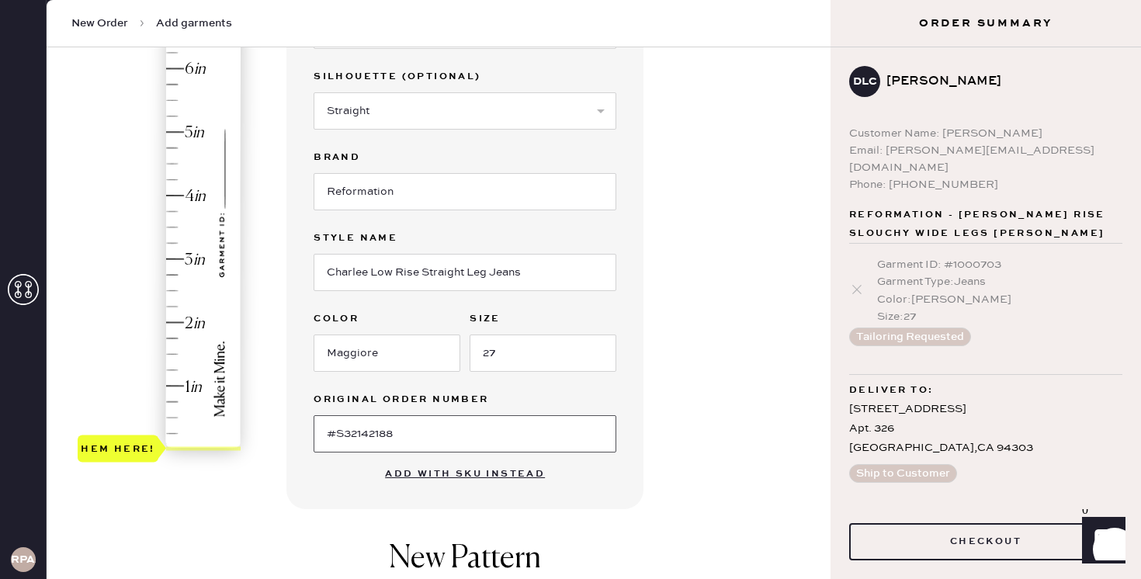
type input "#S32142188"
type input "3.75"
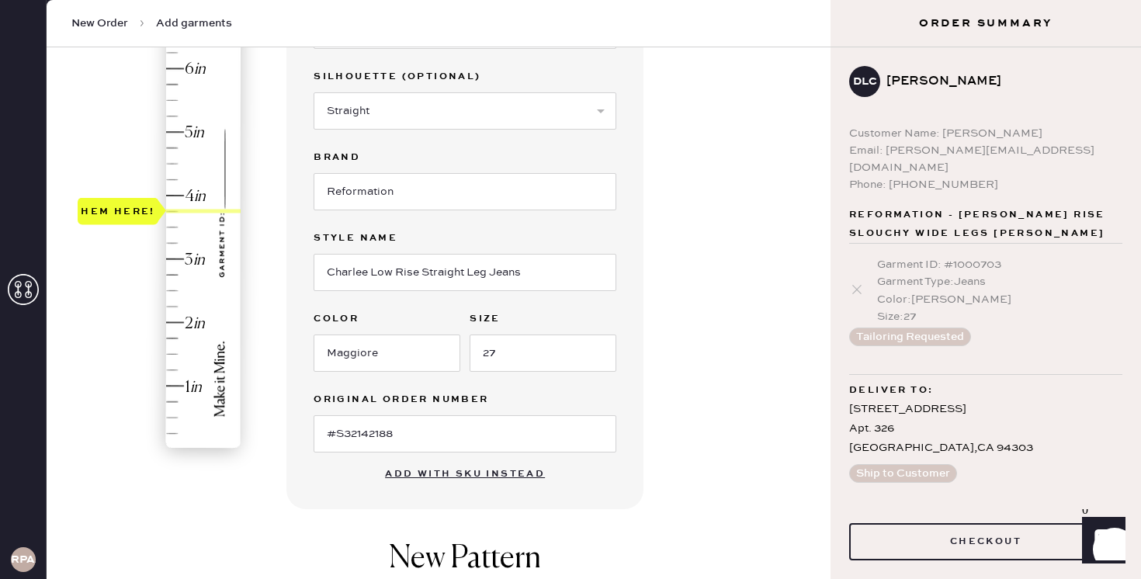
click at [179, 210] on div "Hem here!" at bounding box center [160, 227] width 165 height 458
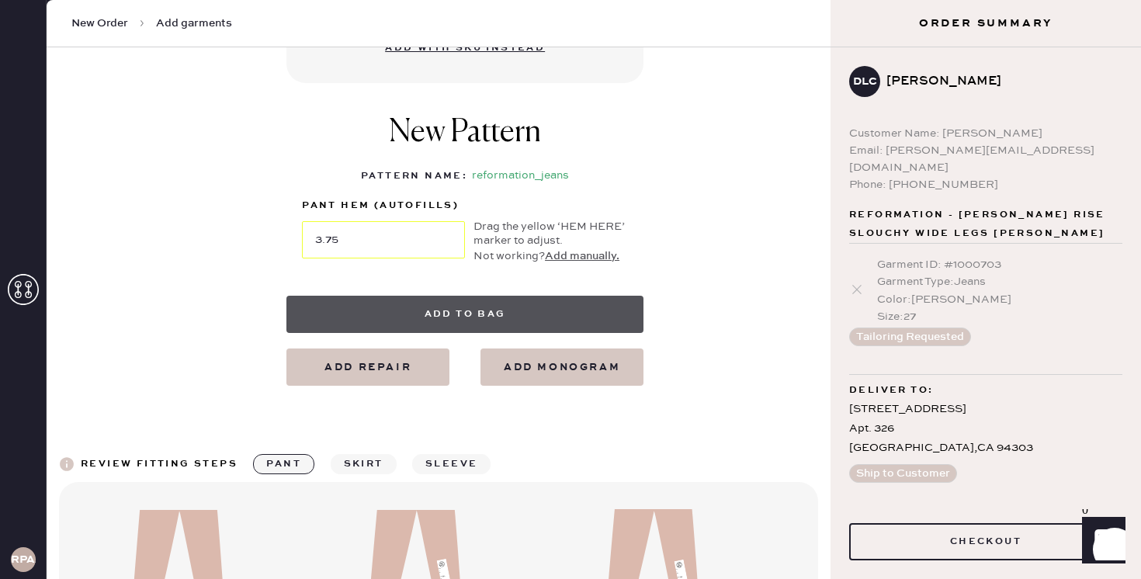
scroll to position [703, 0]
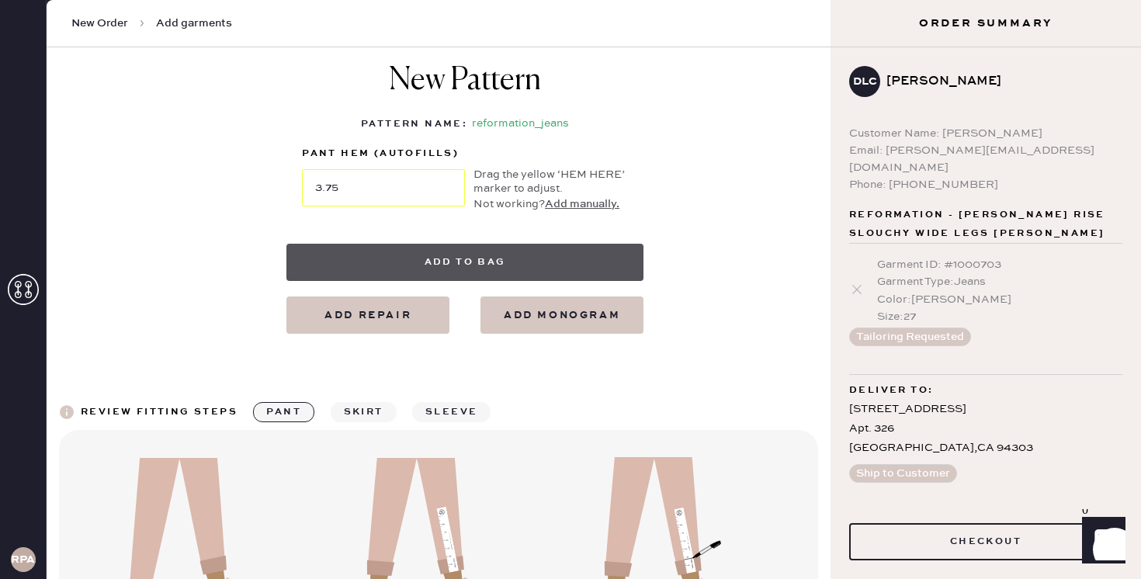
click at [546, 264] on button "Add to bag" at bounding box center [464, 262] width 357 height 37
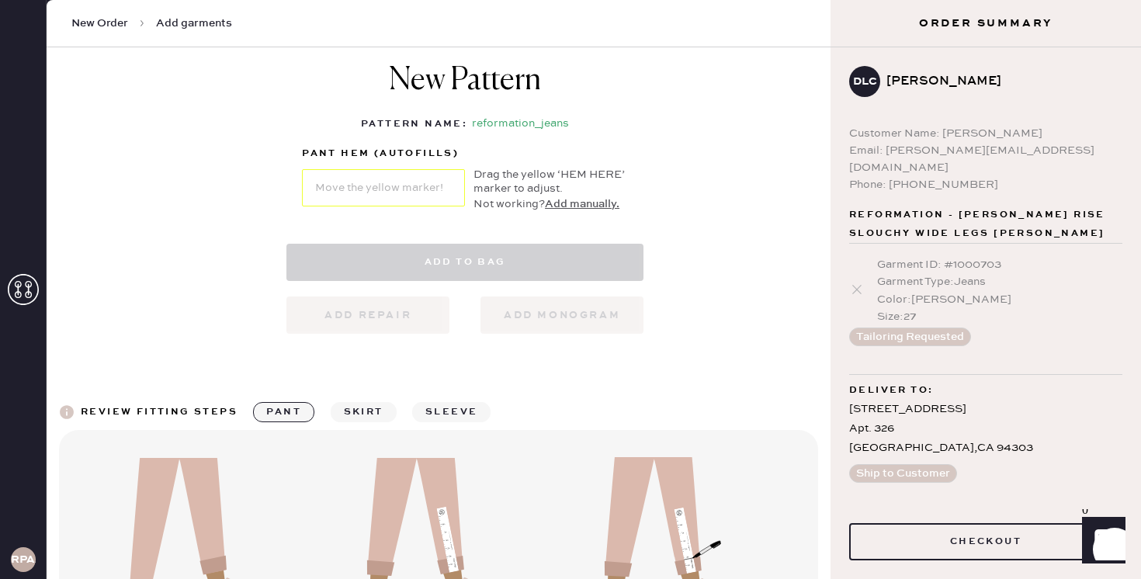
select select "2"
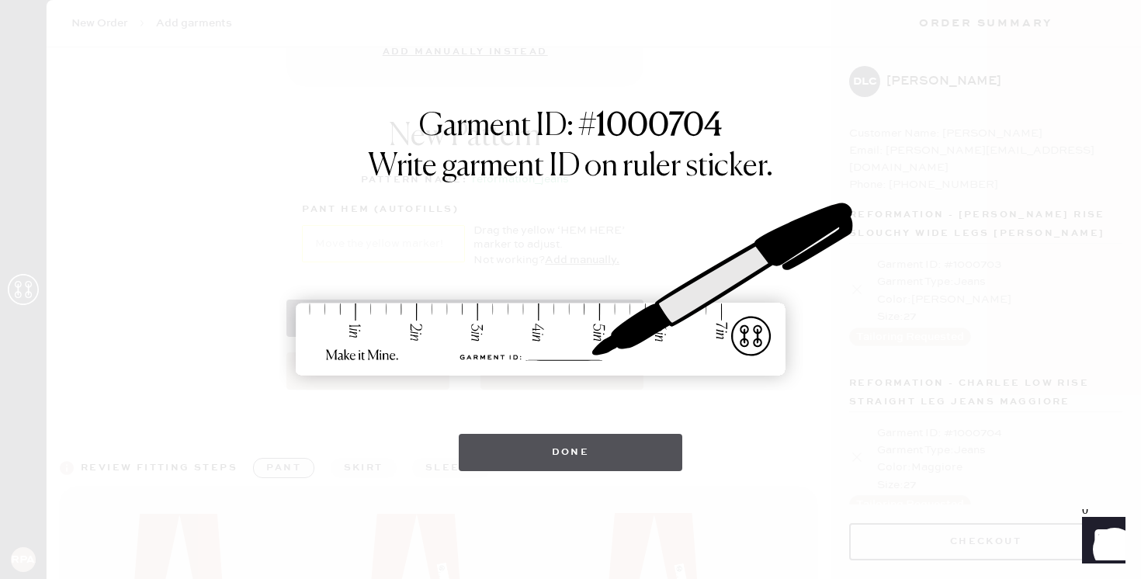
click at [574, 460] on button "Done" at bounding box center [571, 452] width 224 height 37
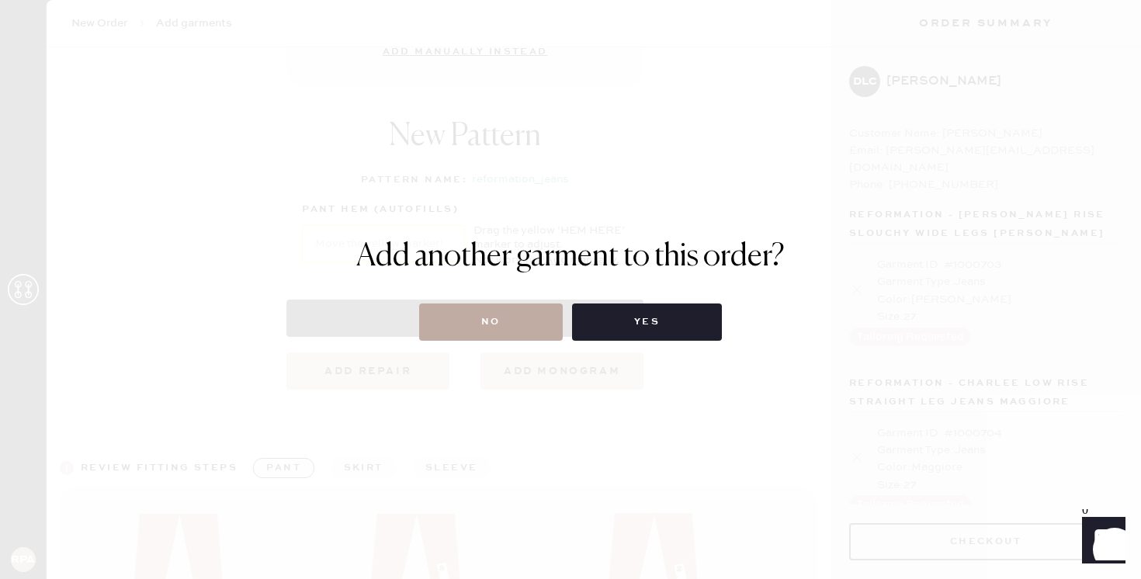
click at [510, 331] on button "No" at bounding box center [491, 322] width 144 height 37
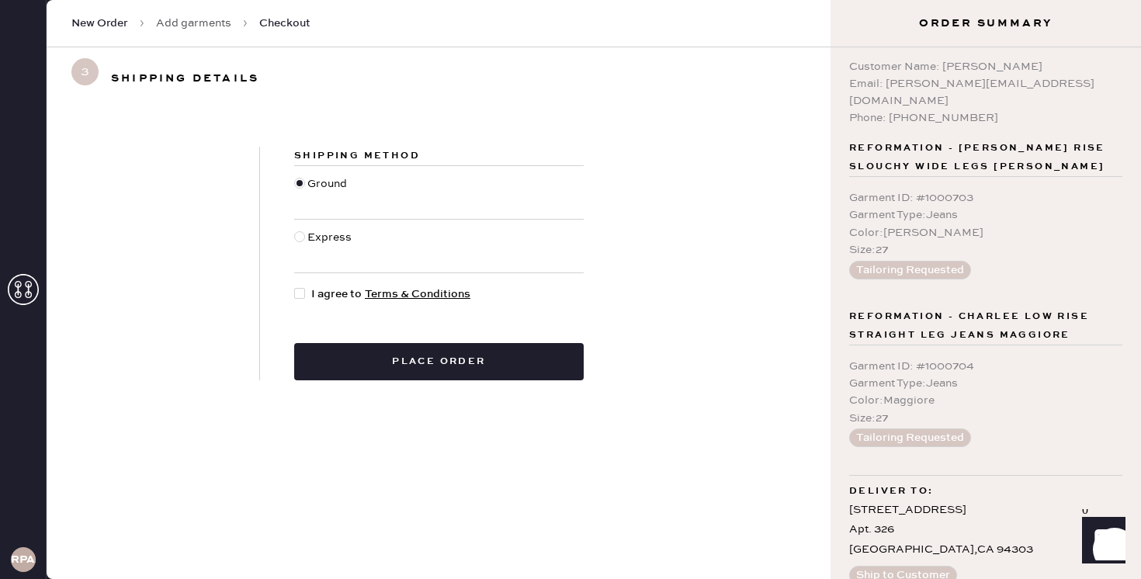
scroll to position [74, 0]
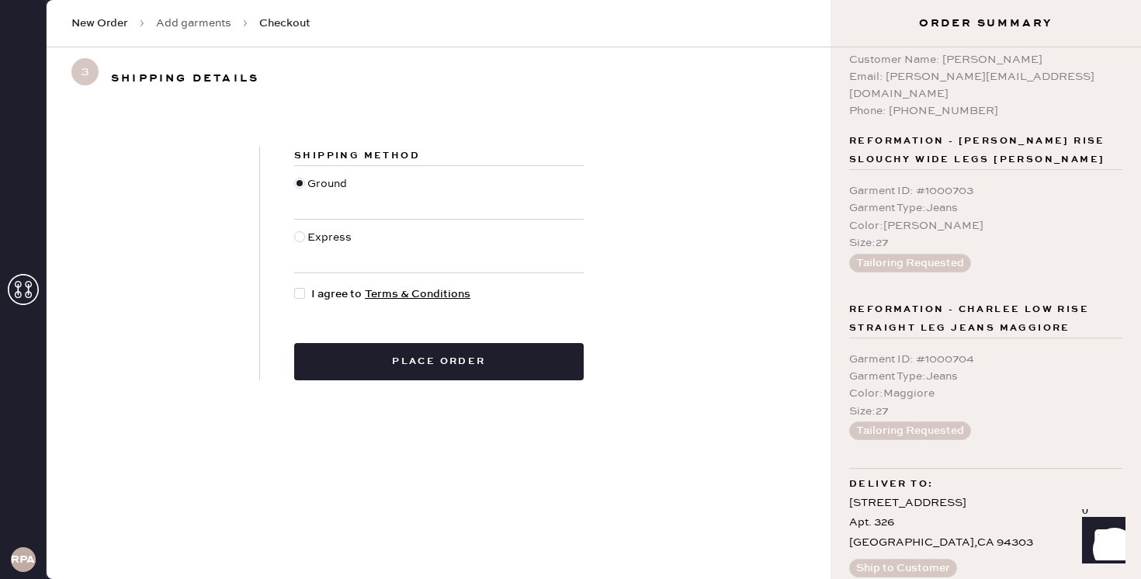
click at [294, 294] on div at bounding box center [299, 293] width 11 height 11
click at [294, 286] on input "I agree to Terms & Conditions" at bounding box center [294, 286] width 1 height 1
checkbox input "true"
click at [303, 238] on div at bounding box center [299, 236] width 11 height 11
click at [295, 230] on input "Express" at bounding box center [294, 229] width 1 height 1
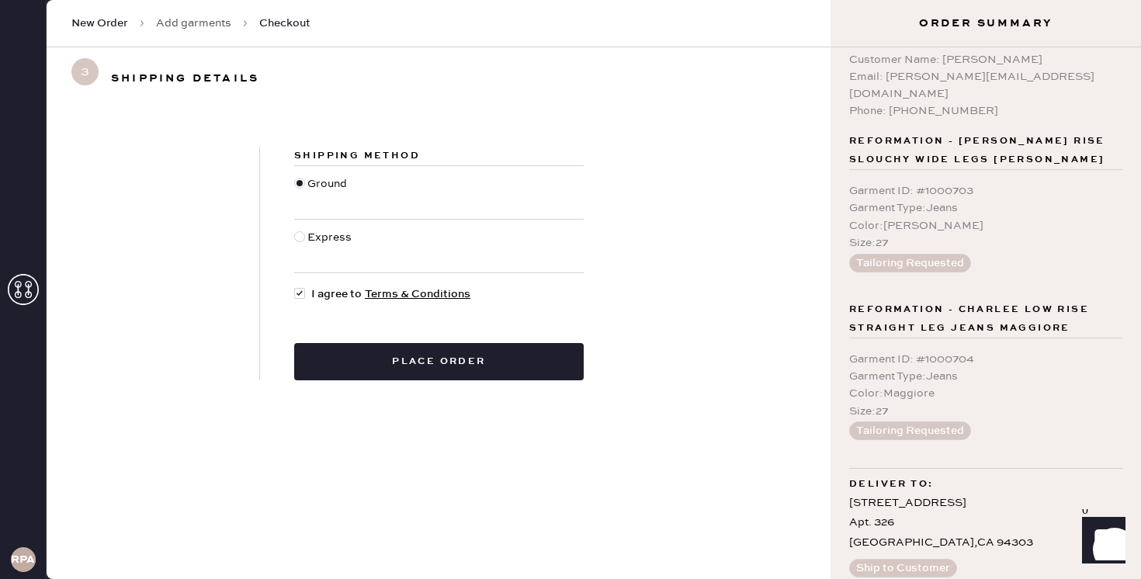
radio input "true"
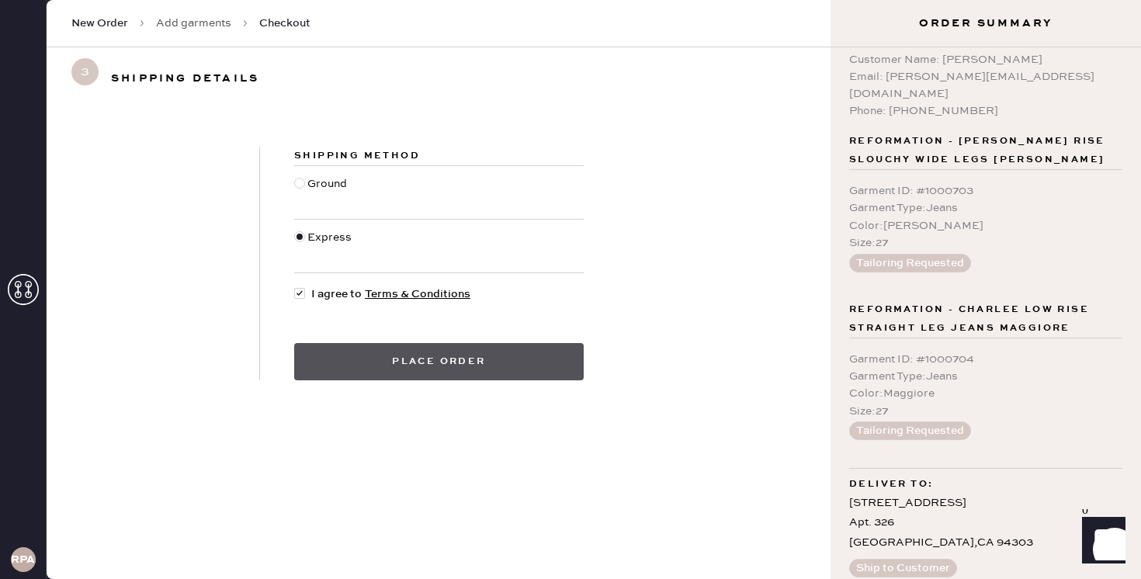
click at [317, 371] on button "Place order" at bounding box center [439, 361] width 290 height 37
